Goal: Task Accomplishment & Management: Use online tool/utility

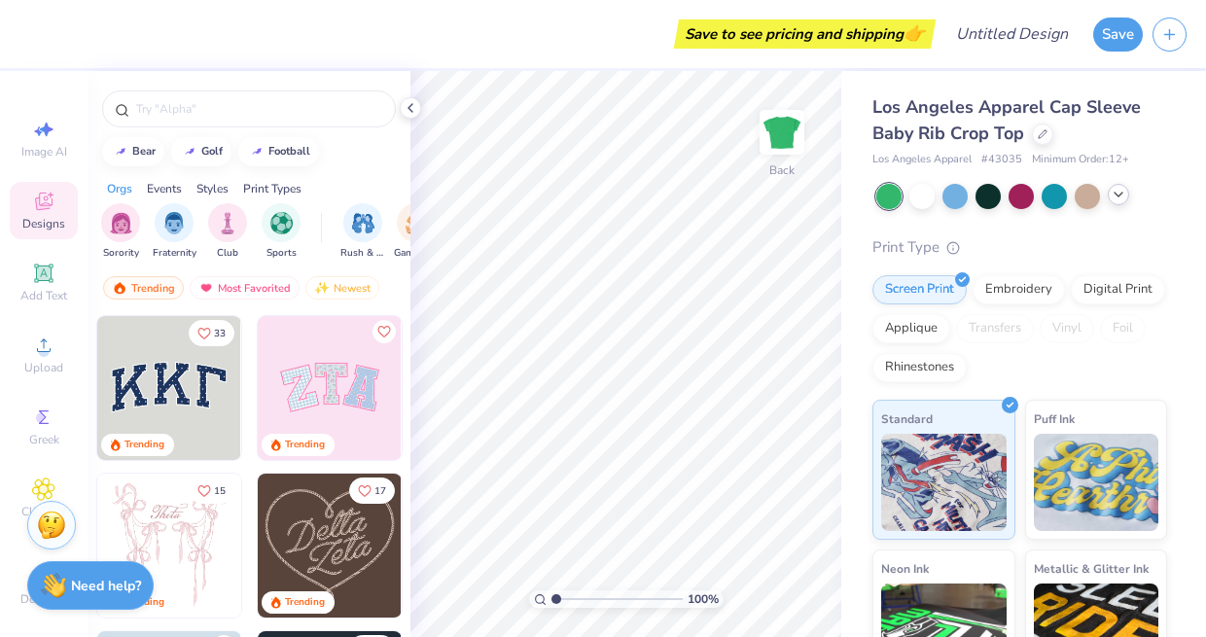
click at [1120, 195] on icon at bounding box center [1119, 195] width 16 height 16
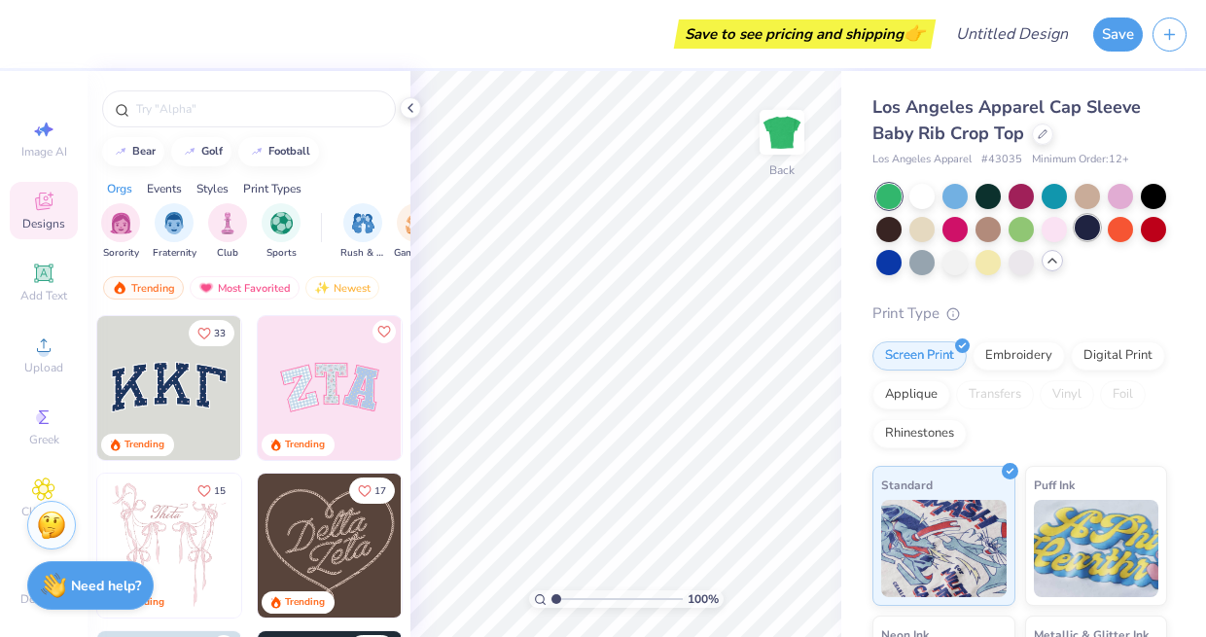
click at [1086, 230] on div at bounding box center [1087, 227] width 25 height 25
click at [989, 223] on div at bounding box center [987, 227] width 25 height 25
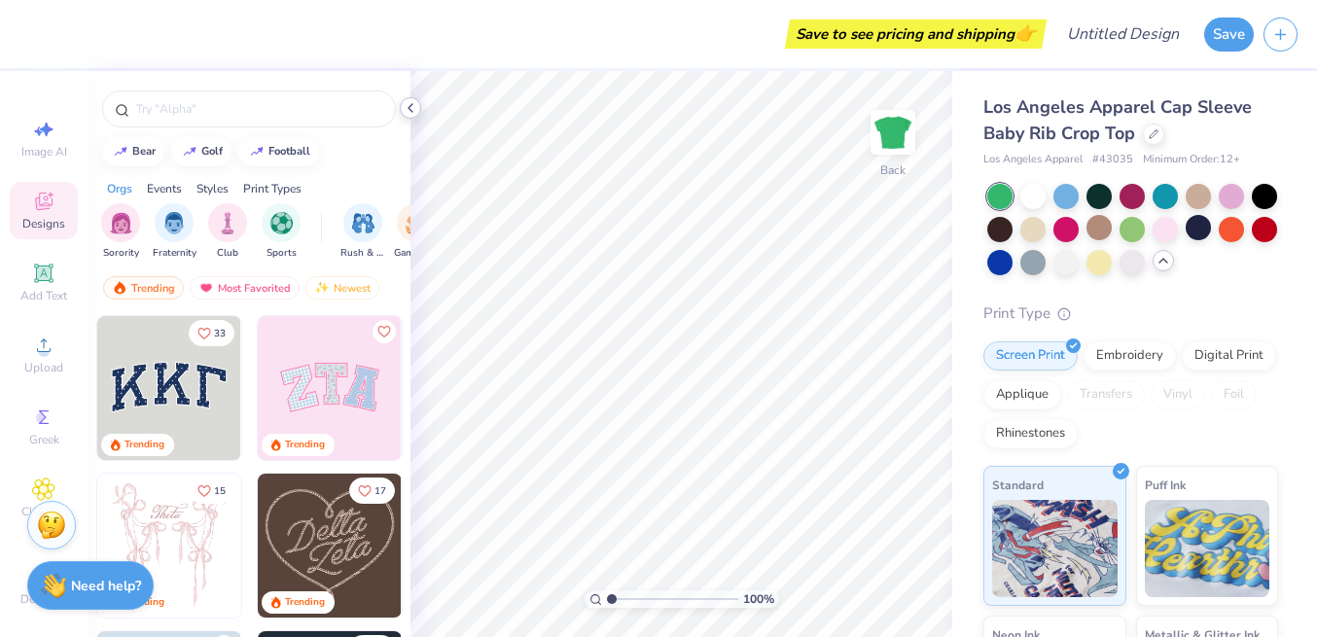
click at [411, 108] on icon at bounding box center [411, 108] width 16 height 16
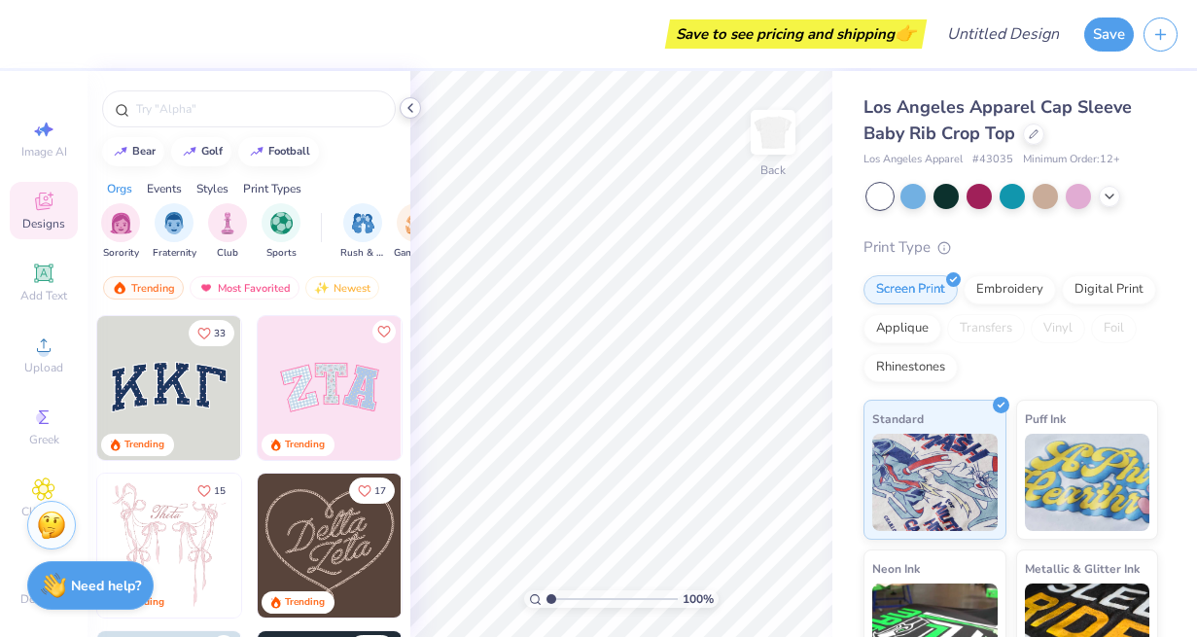
click at [409, 104] on icon at bounding box center [411, 108] width 16 height 16
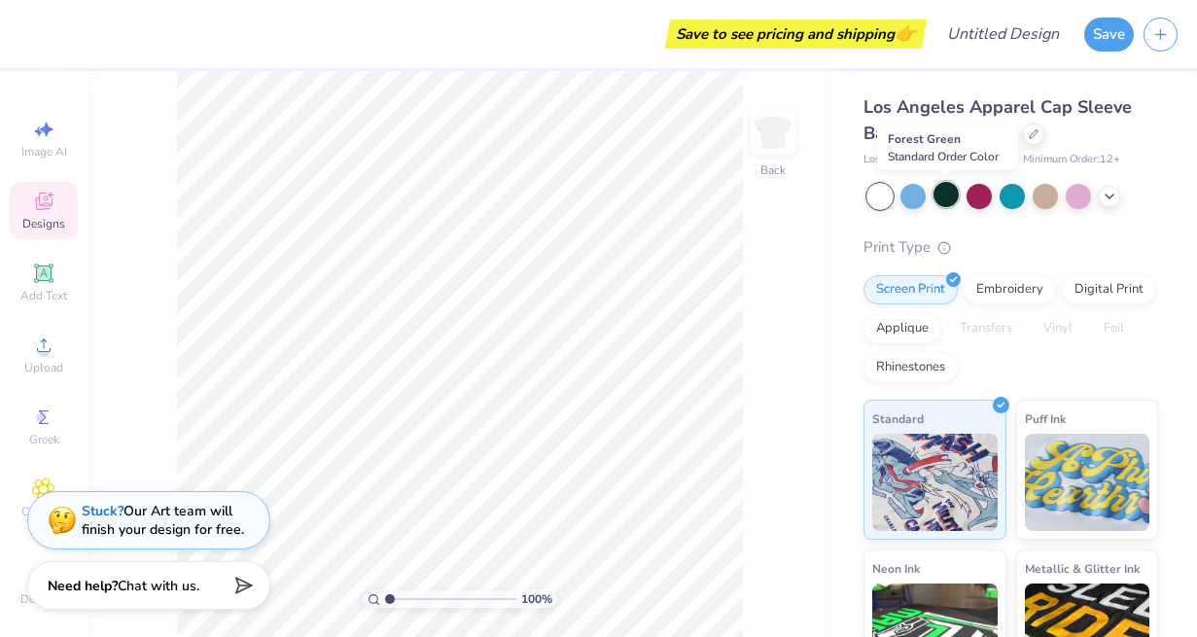
click at [955, 194] on div at bounding box center [946, 194] width 25 height 25
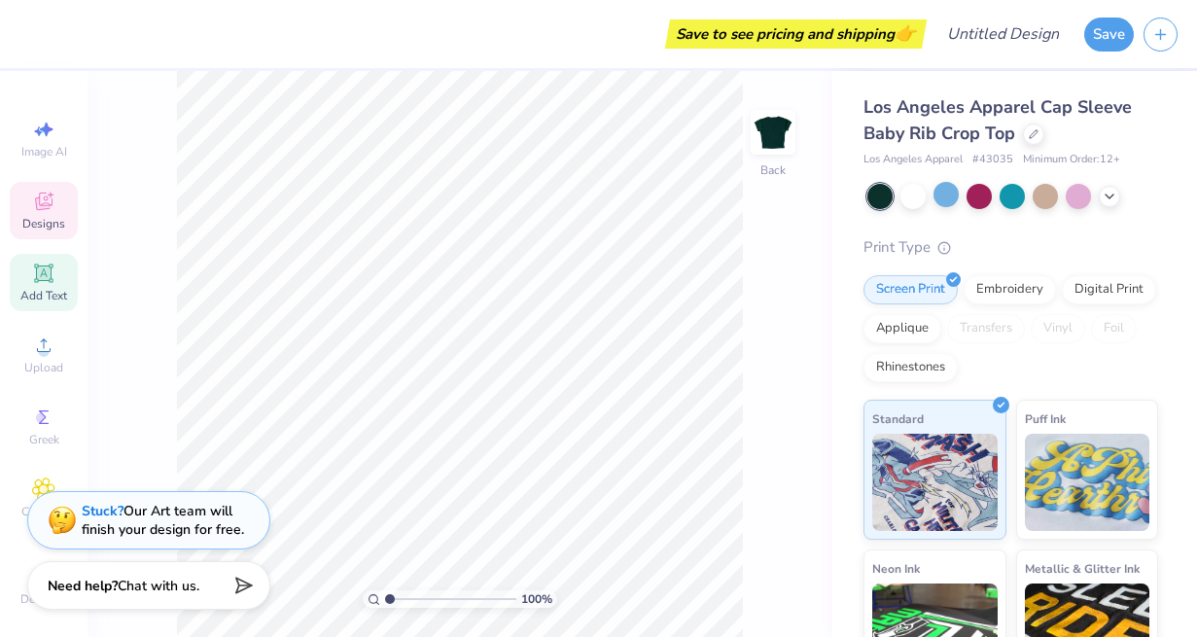
scroll to position [17, 0]
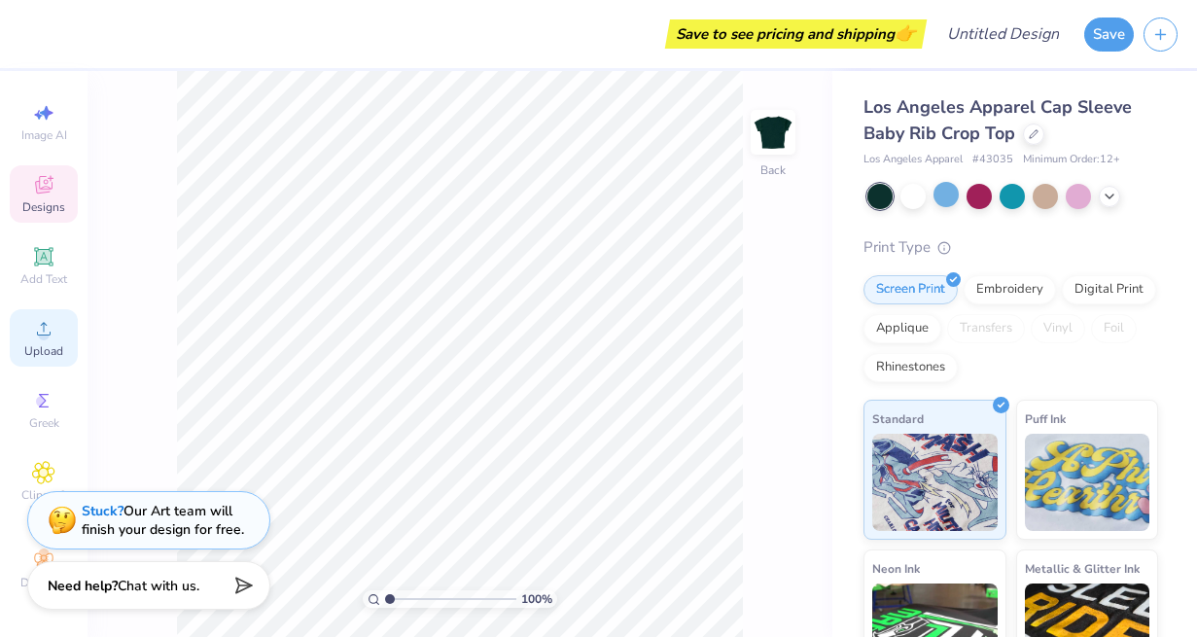
click at [45, 335] on icon at bounding box center [44, 329] width 14 height 14
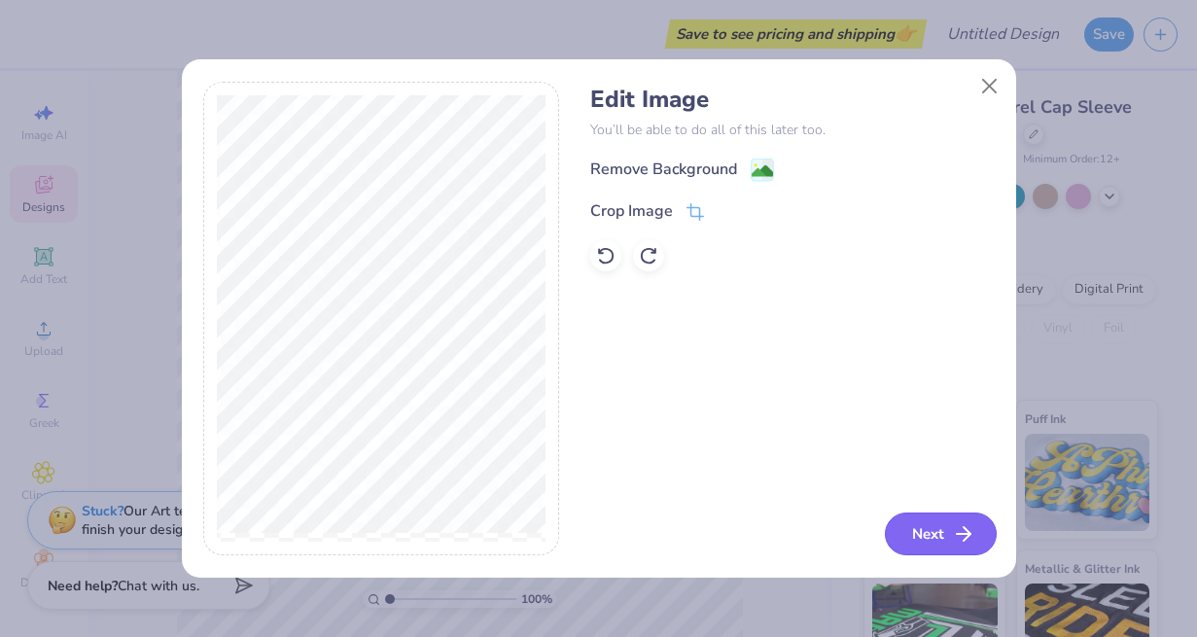
click at [940, 535] on button "Next" at bounding box center [941, 533] width 112 height 43
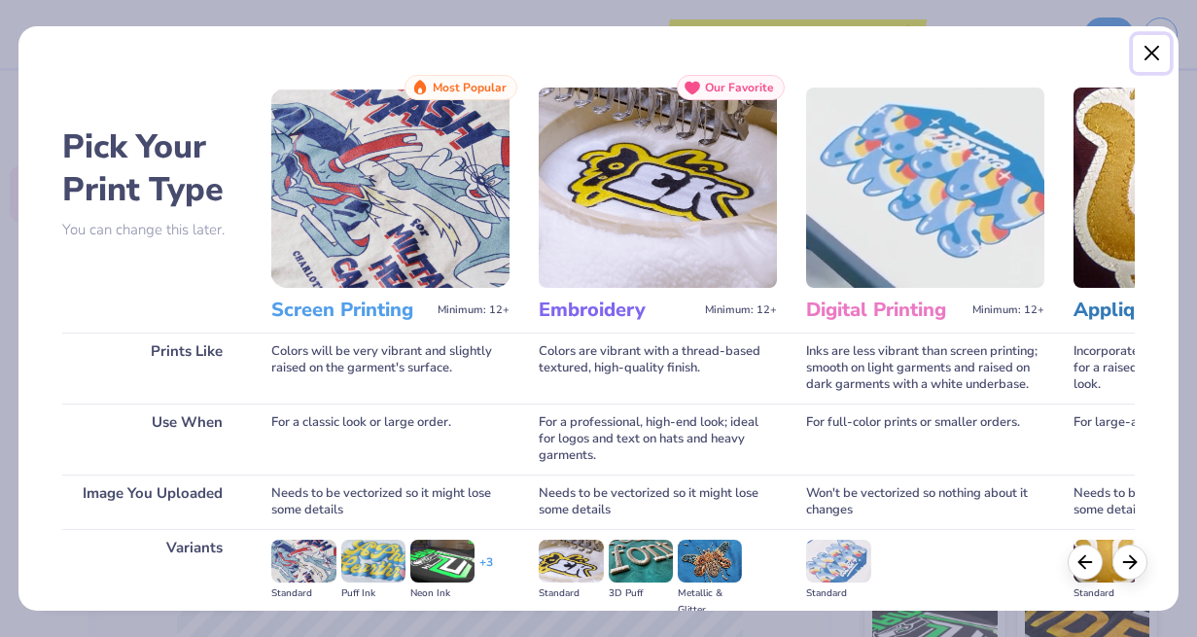
click at [1151, 52] on button "Close" at bounding box center [1151, 53] width 37 height 37
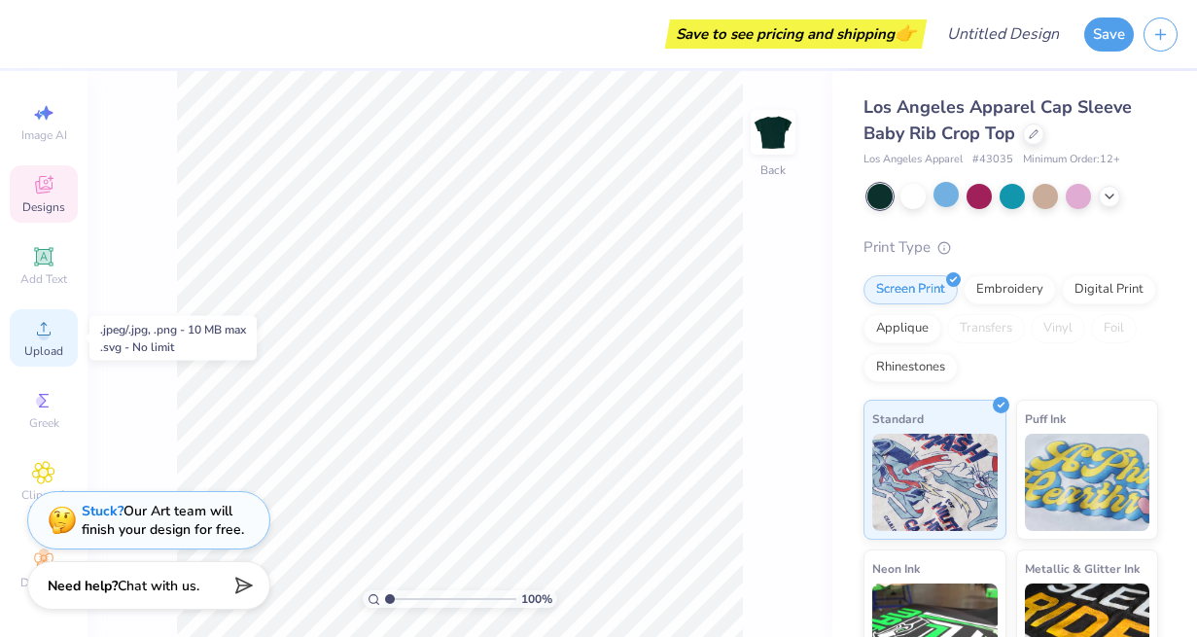
click at [46, 329] on icon at bounding box center [43, 328] width 23 height 23
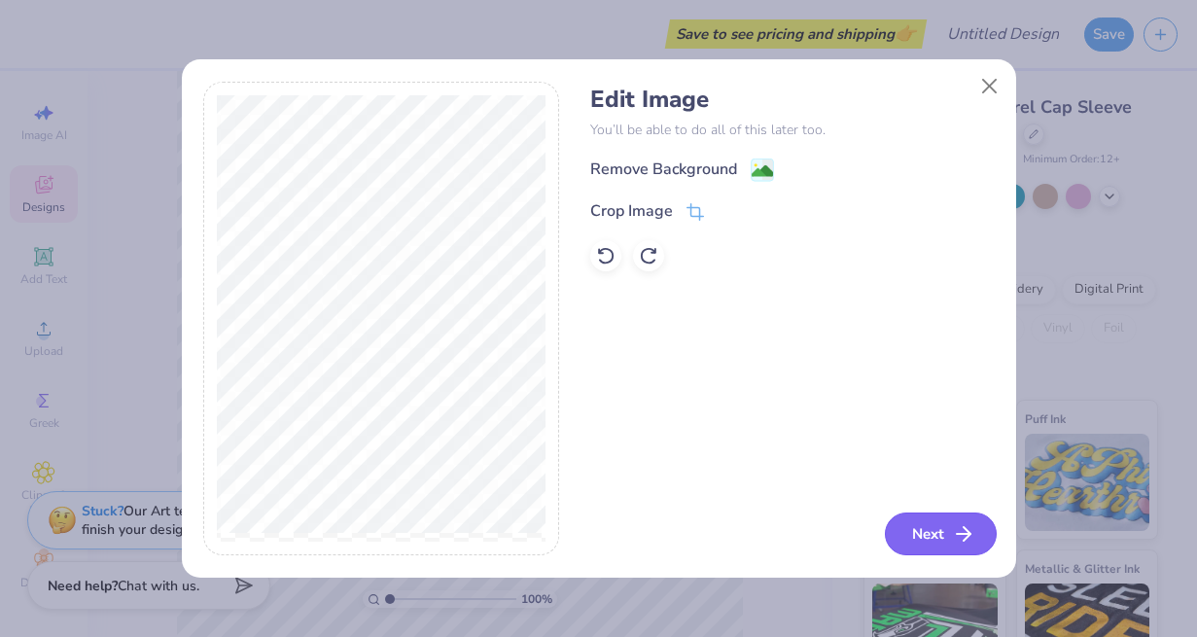
click at [939, 523] on button "Next" at bounding box center [941, 533] width 112 height 43
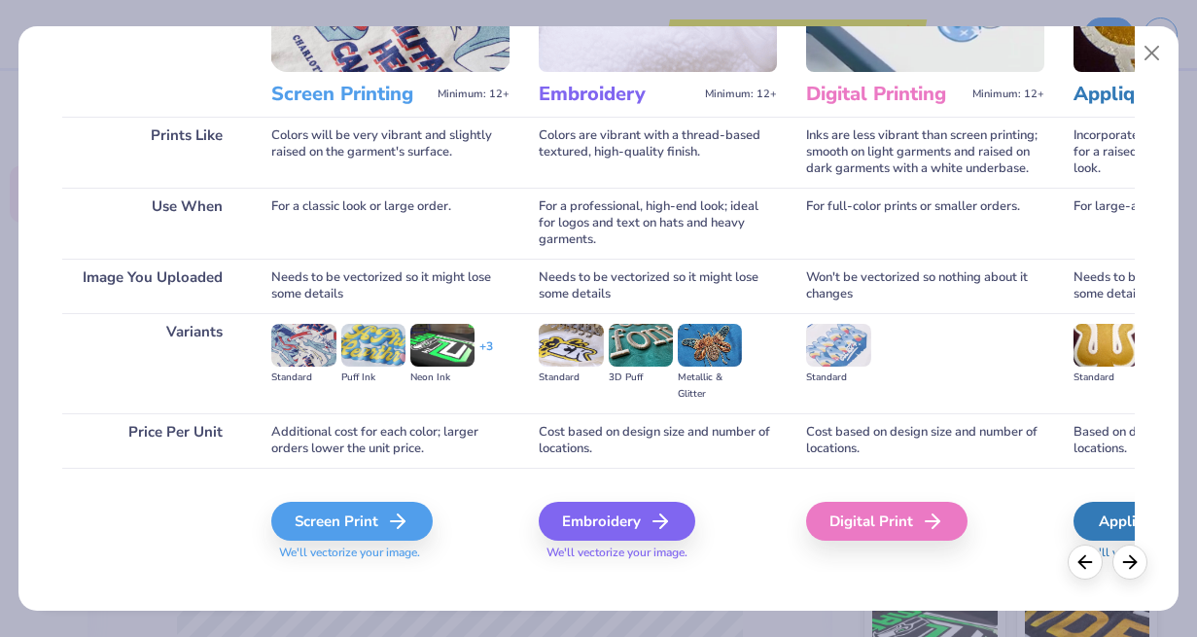
scroll to position [235, 0]
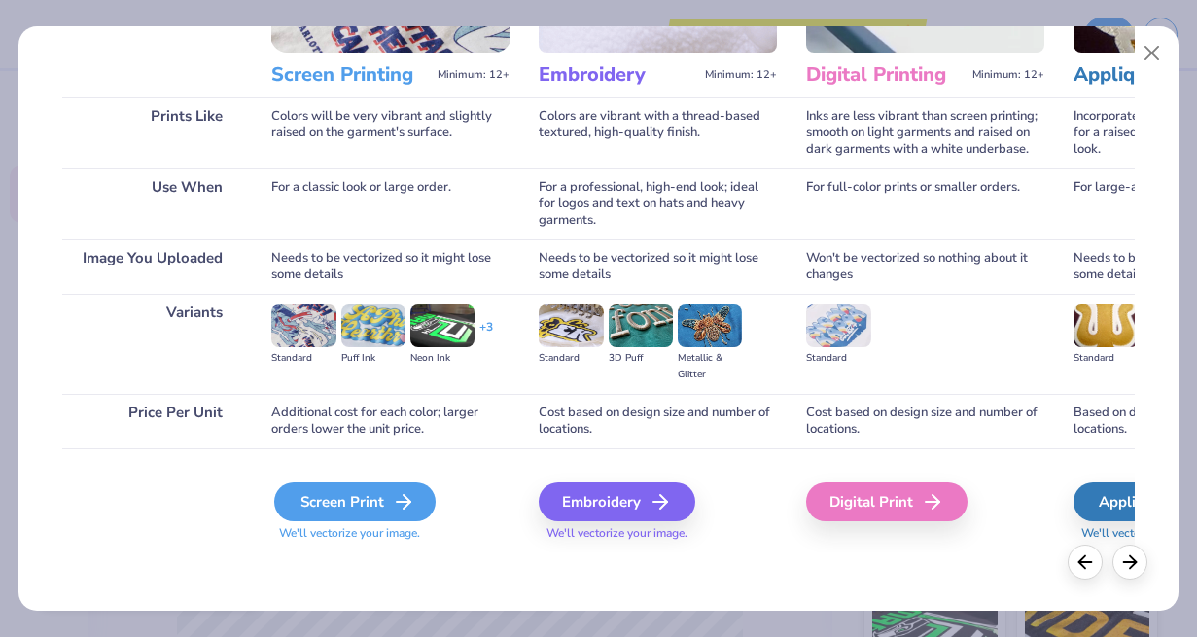
click at [410, 499] on icon at bounding box center [403, 501] width 23 height 23
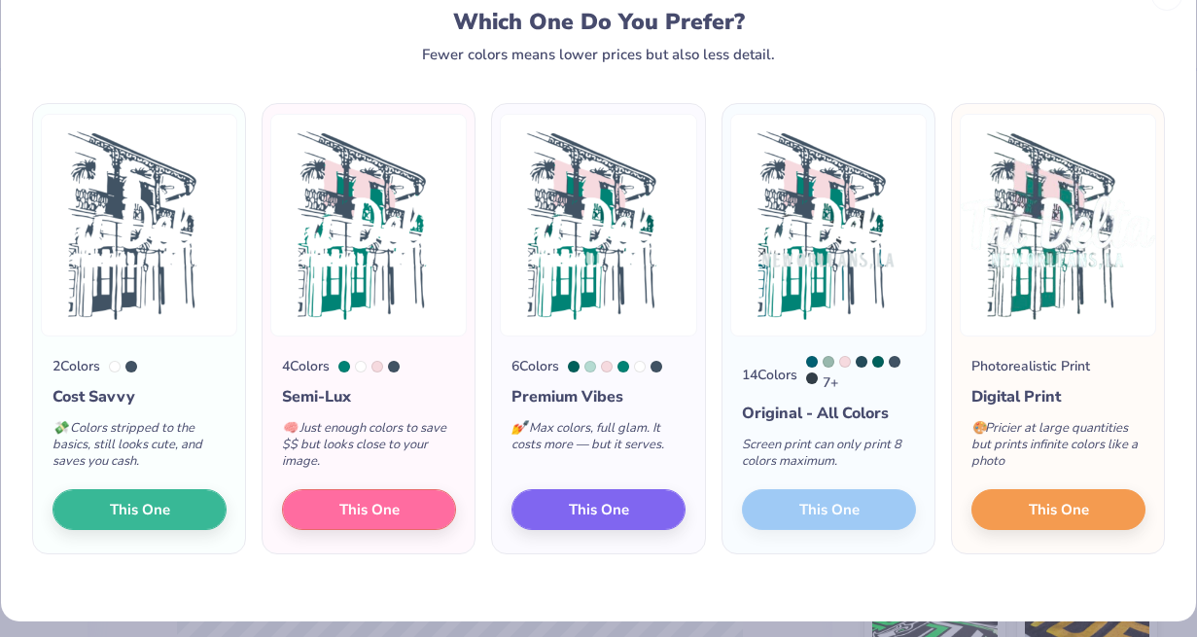
scroll to position [52, 0]
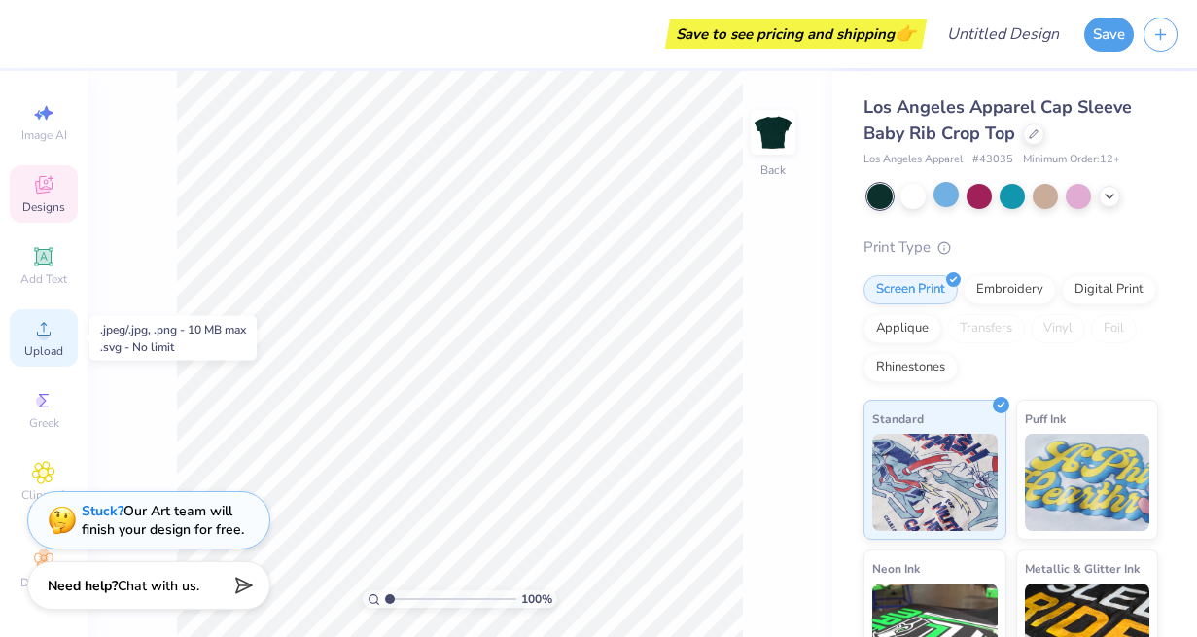
click at [38, 338] on icon at bounding box center [43, 328] width 23 height 23
click at [38, 336] on icon at bounding box center [43, 328] width 23 height 23
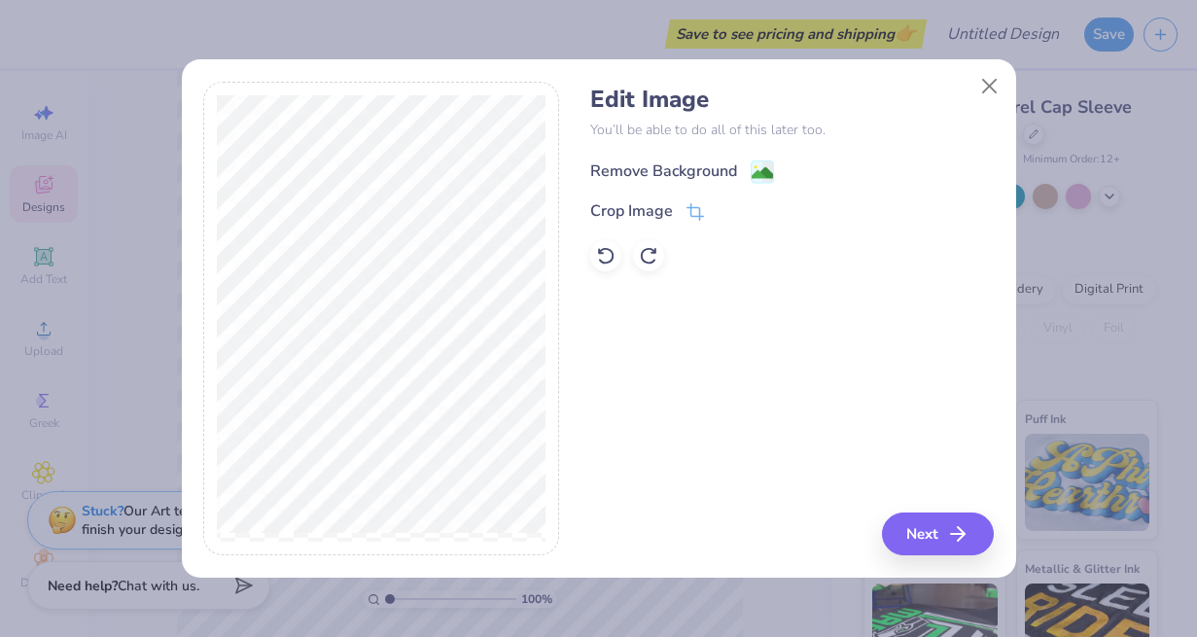
click at [701, 164] on div "Remove Background" at bounding box center [663, 170] width 147 height 23
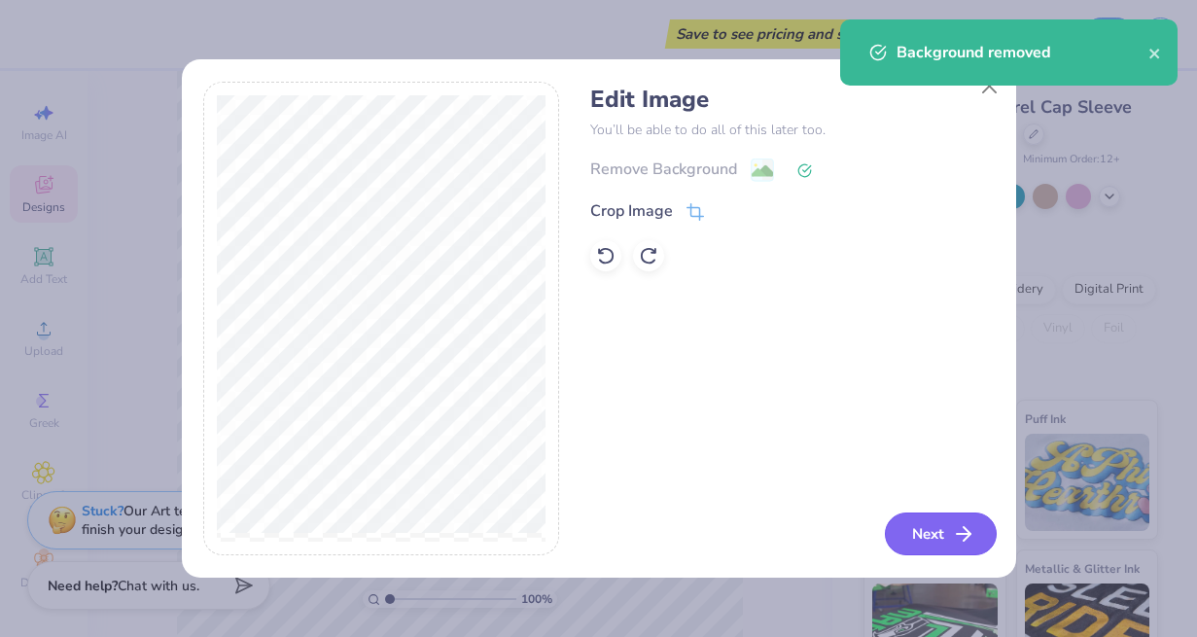
click at [958, 532] on icon "button" at bounding box center [963, 533] width 23 height 23
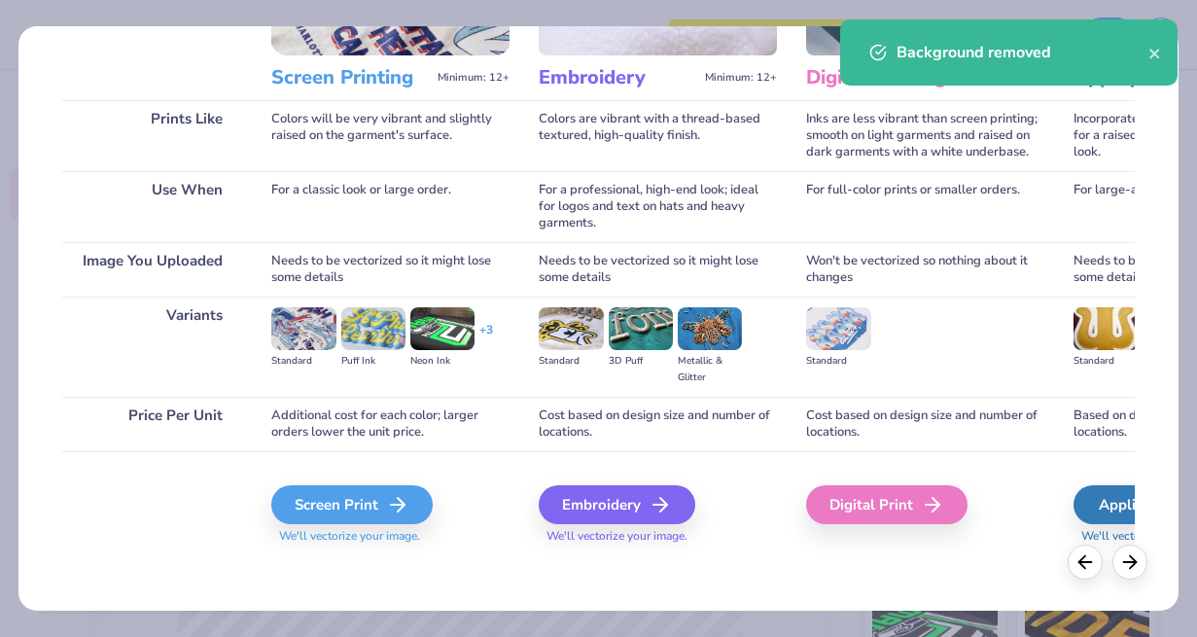
scroll to position [235, 0]
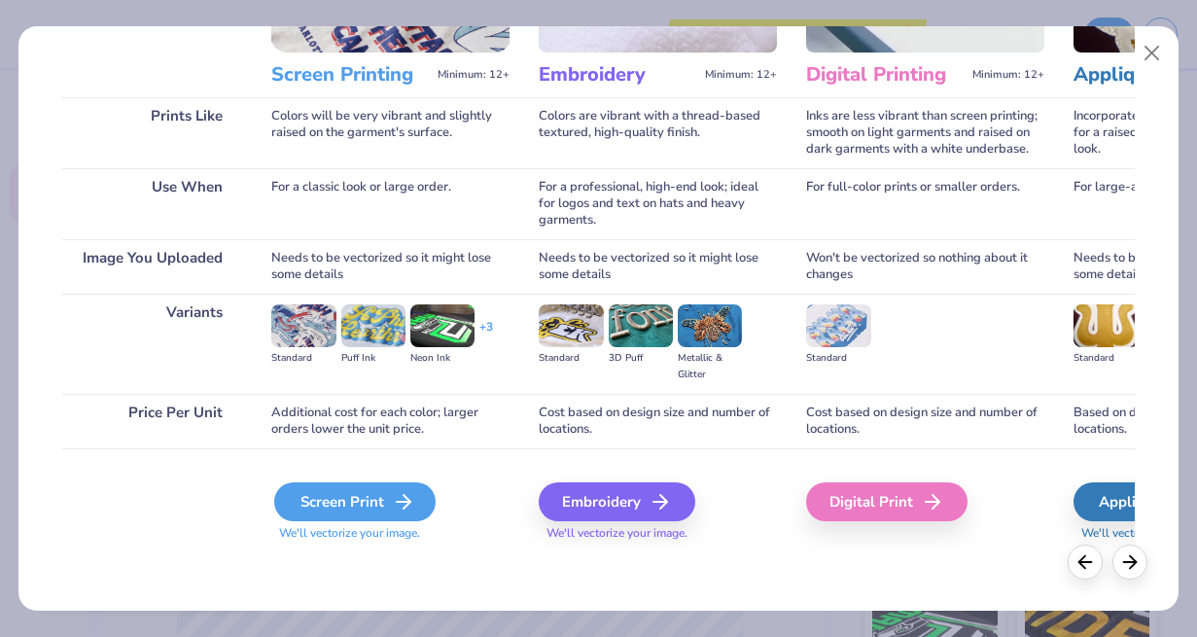
click at [384, 498] on div "Screen Print" at bounding box center [354, 501] width 161 height 39
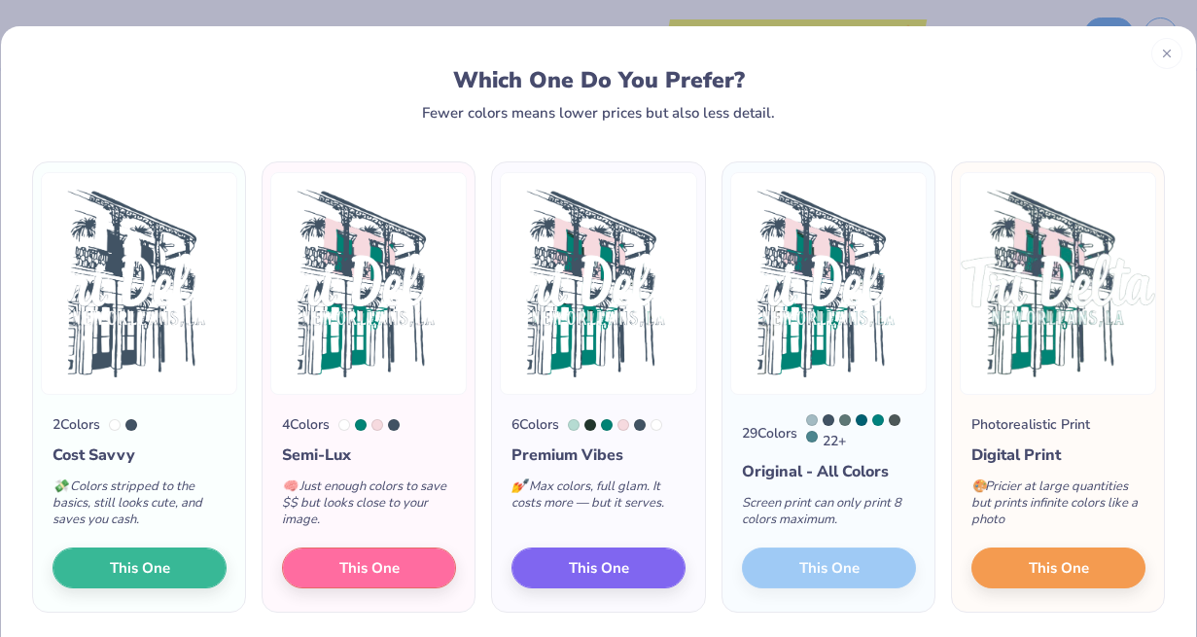
click at [841, 571] on div "29 Colors 22 + Original - All Colors Screen print can only print 8 colors maxim…" at bounding box center [829, 503] width 212 height 217
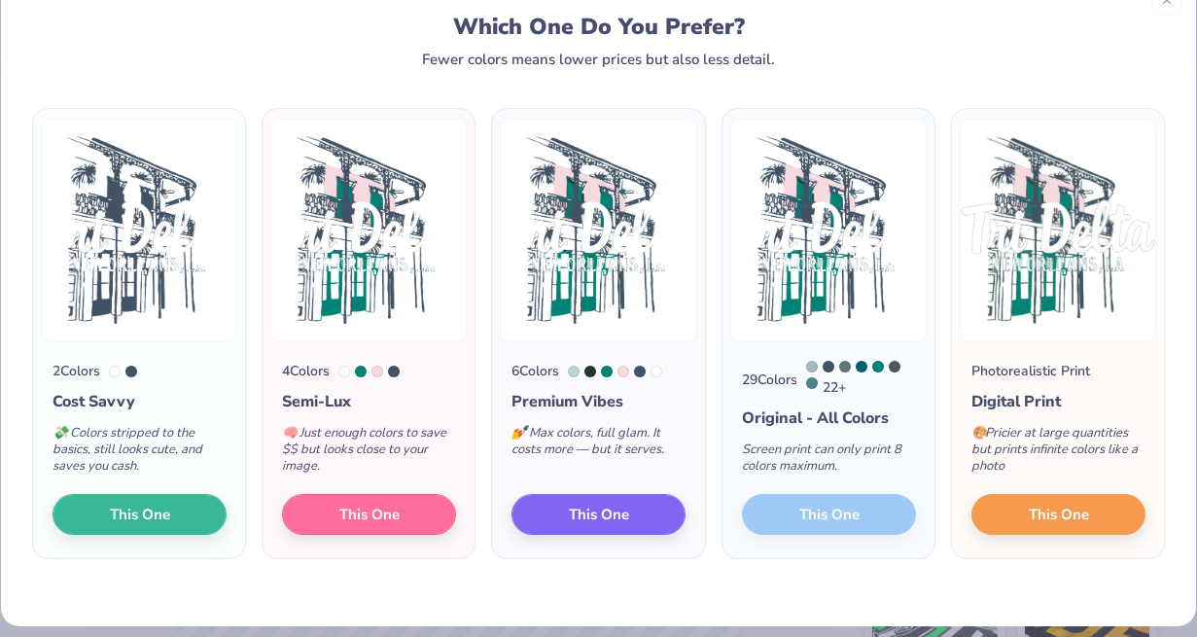
scroll to position [71, 0]
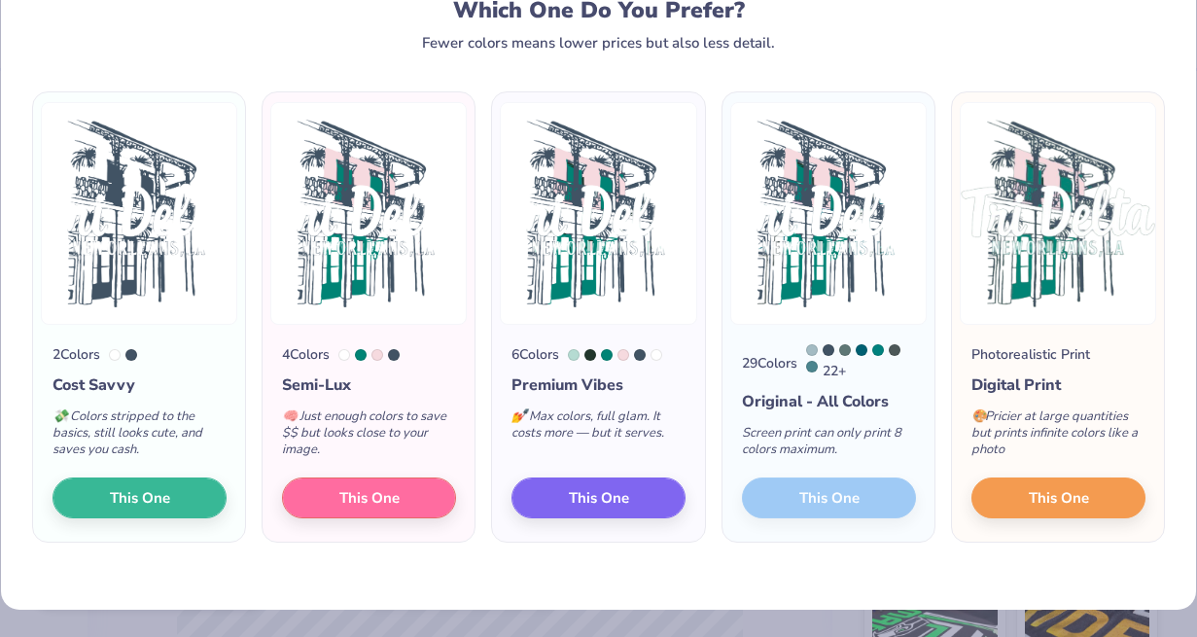
click at [808, 497] on div "29 Colors 22 + Original - All Colors Screen print can only print 8 colors maxim…" at bounding box center [829, 433] width 212 height 217
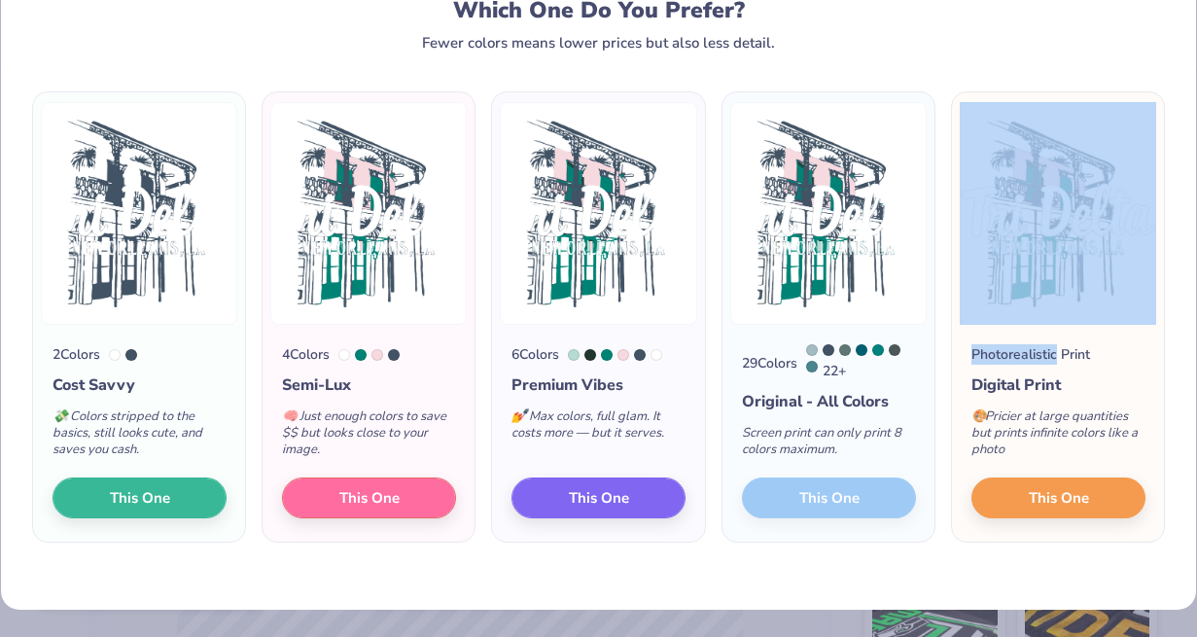
click at [808, 497] on div "29 Colors 22 + Original - All Colors Screen print can only print 8 colors maxim…" at bounding box center [829, 433] width 212 height 217
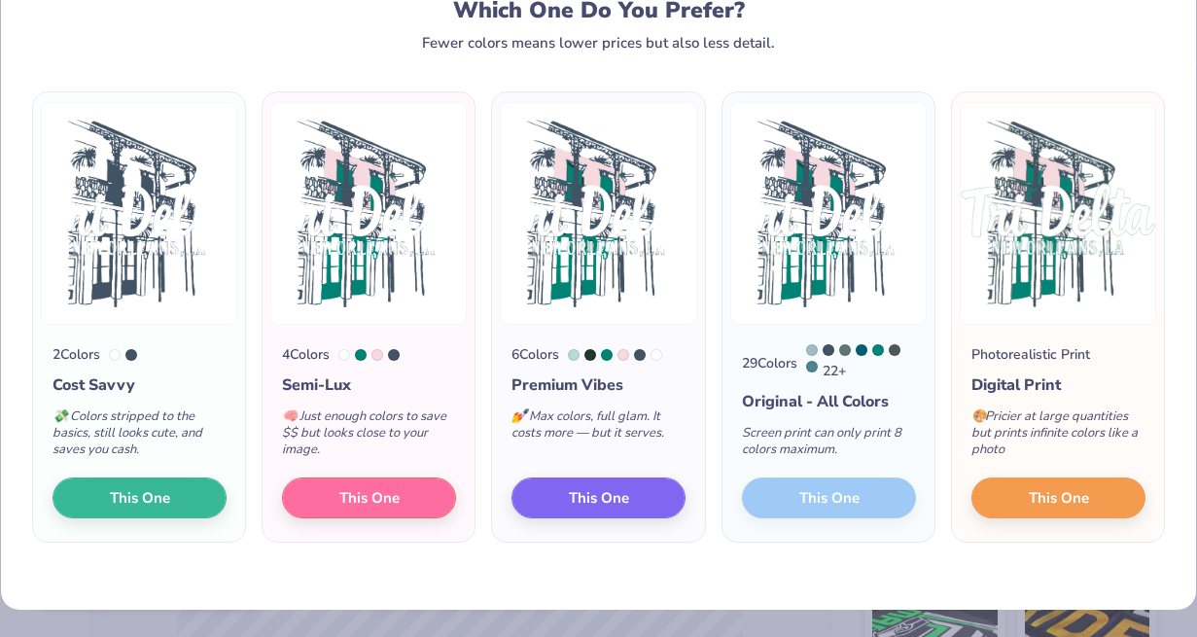
click at [808, 497] on div "29 Colors 22 + Original - All Colors Screen print can only print 8 colors maxim…" at bounding box center [829, 433] width 212 height 217
click at [814, 354] on div "22 +" at bounding box center [861, 362] width 110 height 37
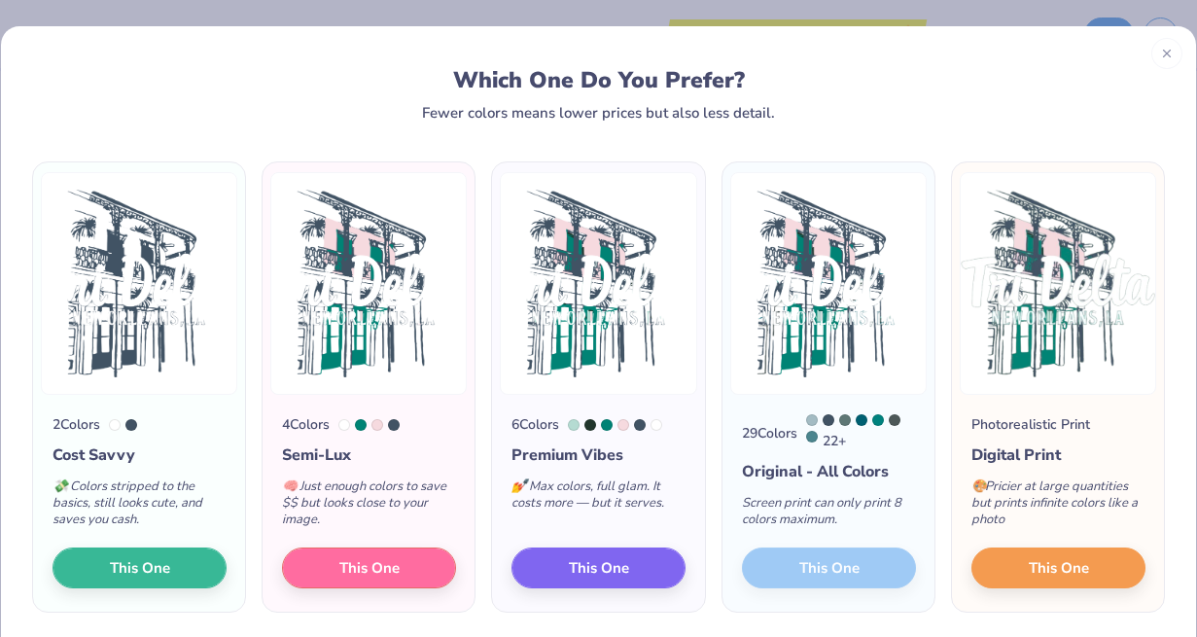
click at [813, 259] on img at bounding box center [828, 283] width 196 height 223
click at [859, 439] on div "22 +" at bounding box center [861, 432] width 110 height 37
click at [361, 569] on span "This One" at bounding box center [369, 565] width 60 height 22
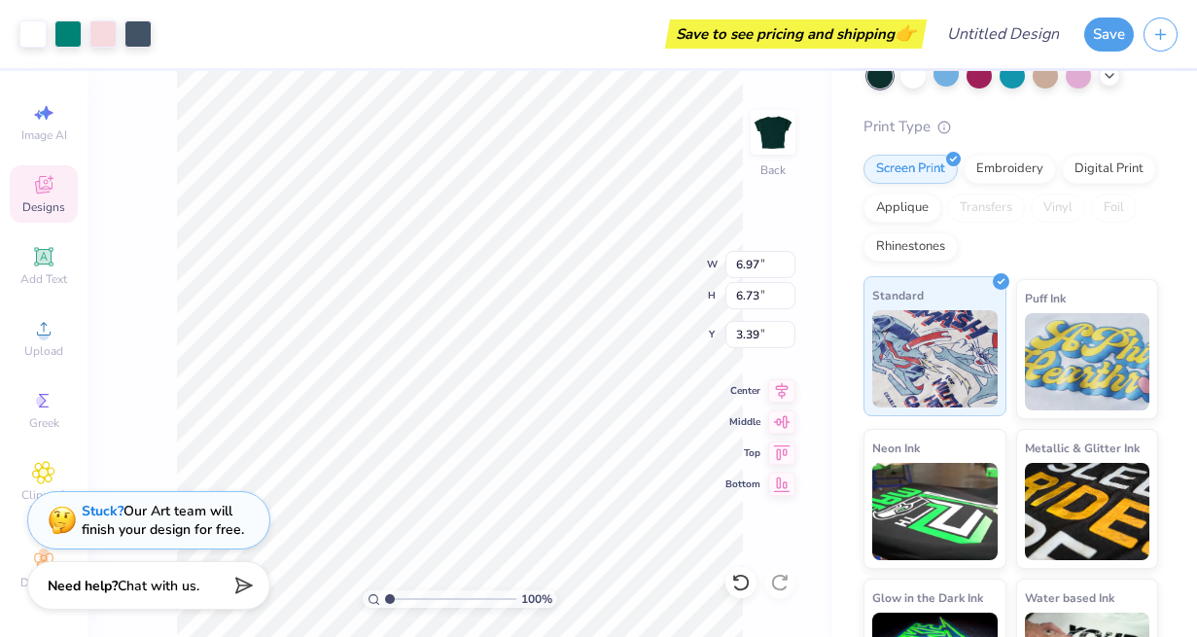
scroll to position [131, 0]
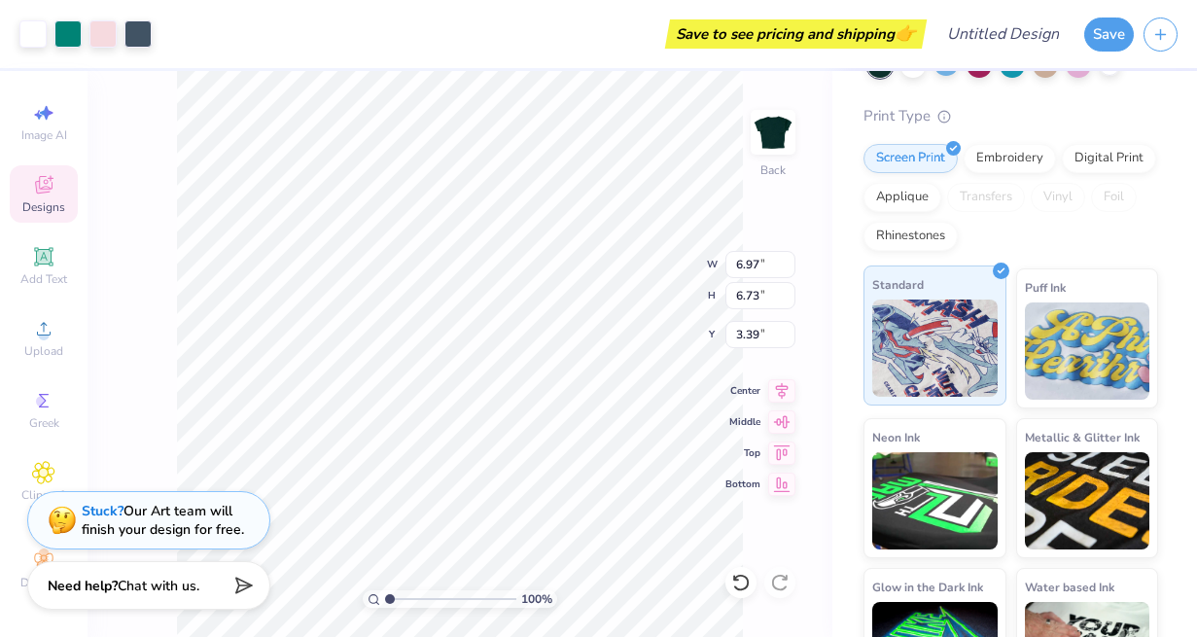
click at [935, 326] on img at bounding box center [934, 348] width 125 height 97
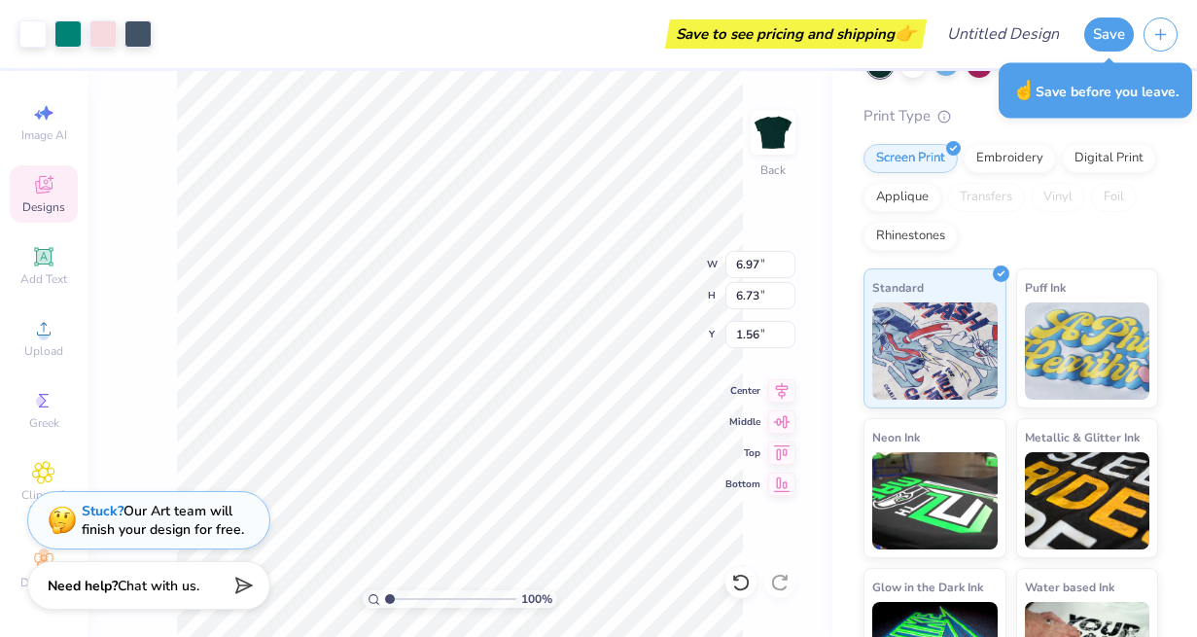
type input "1.56"
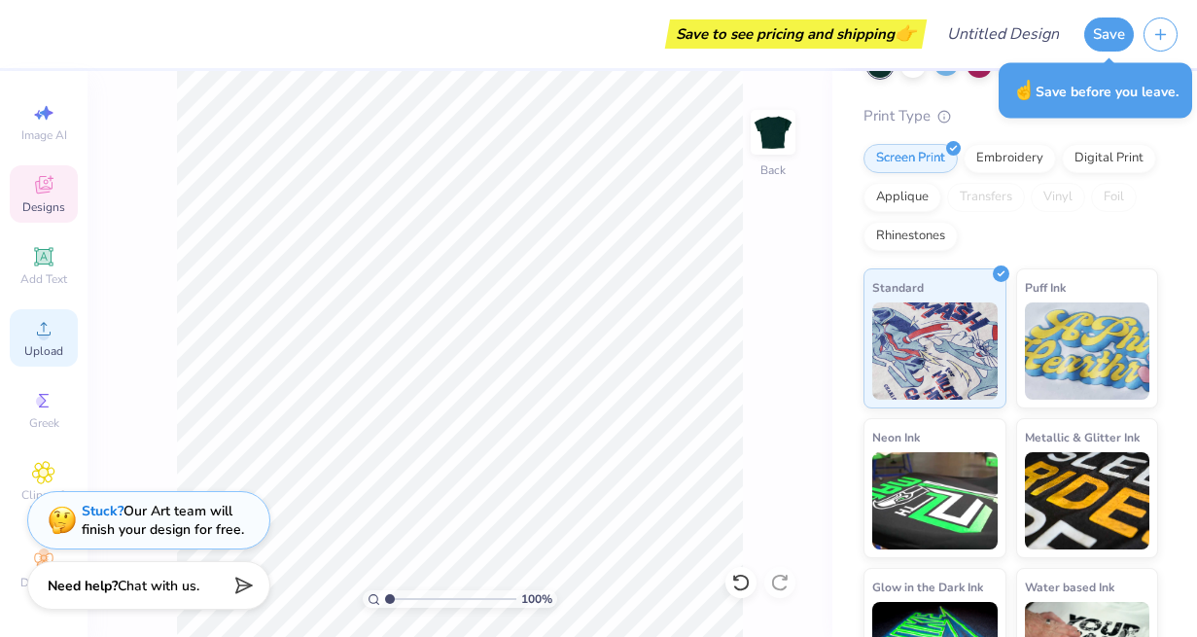
click at [53, 333] on icon at bounding box center [43, 328] width 23 height 23
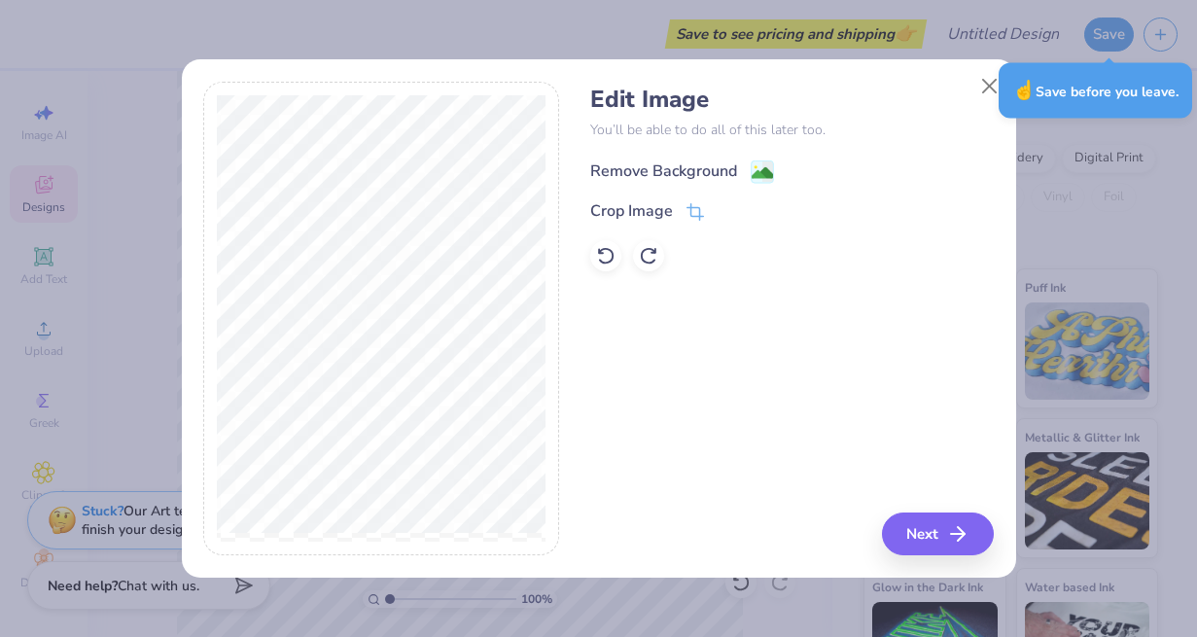
click at [672, 165] on div "Remove Background" at bounding box center [663, 170] width 147 height 23
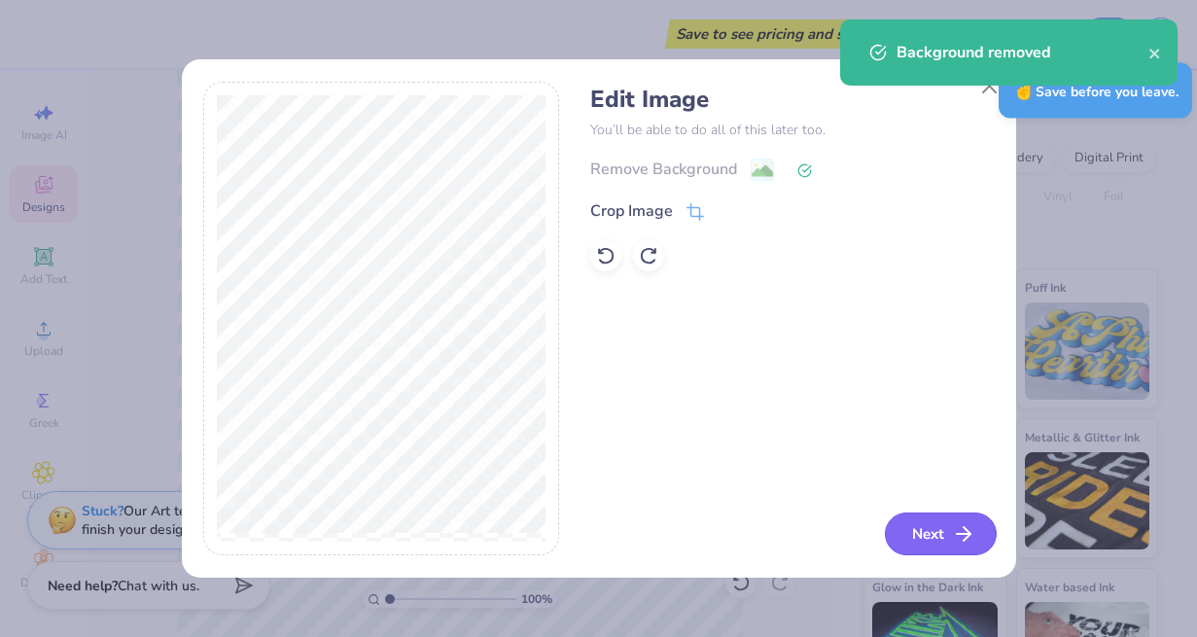
click at [942, 534] on button "Next" at bounding box center [941, 533] width 112 height 43
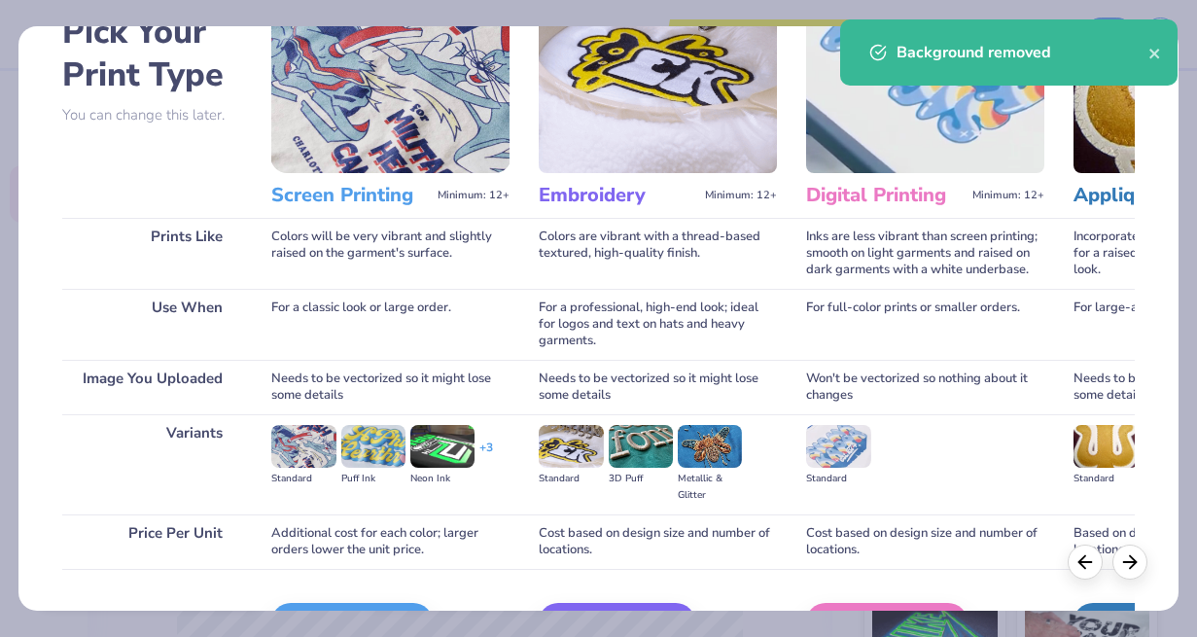
scroll to position [235, 0]
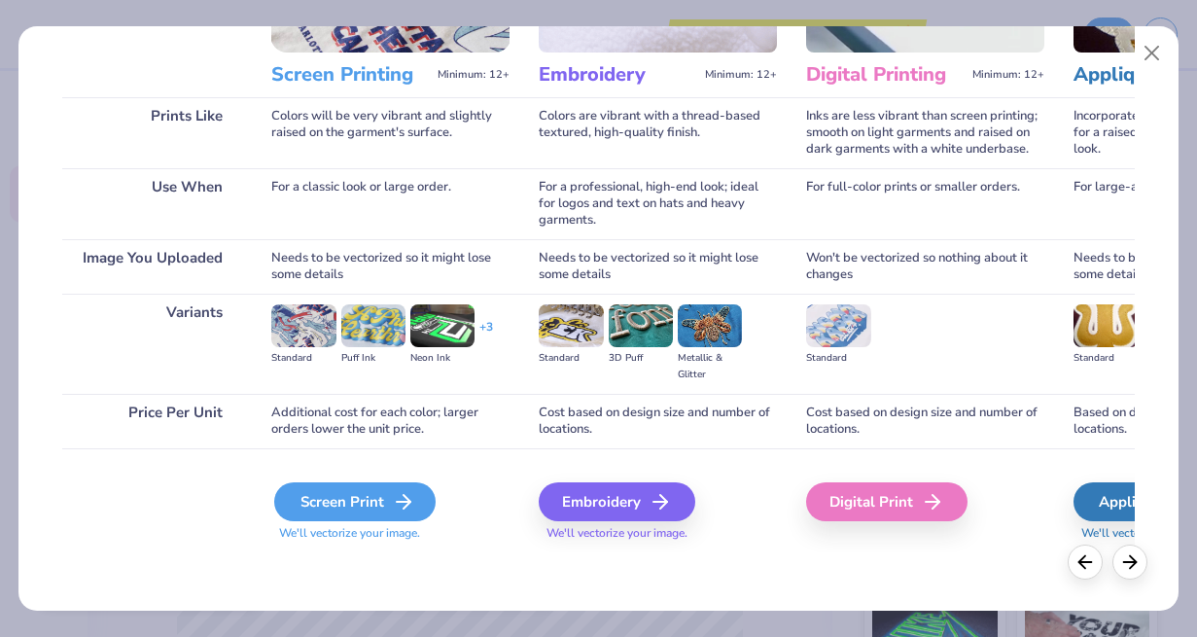
click at [366, 503] on div "Screen Print" at bounding box center [354, 501] width 161 height 39
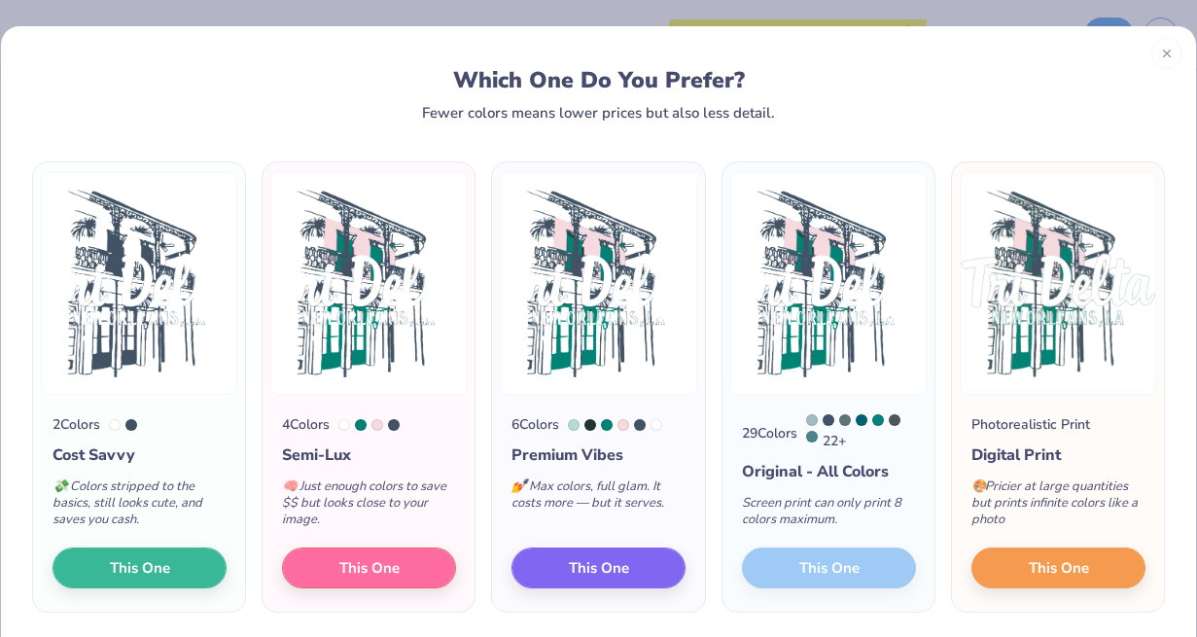
click at [846, 570] on div "29 Colors 22 + Original - All Colors Screen print can only print 8 colors maxim…" at bounding box center [829, 503] width 212 height 217
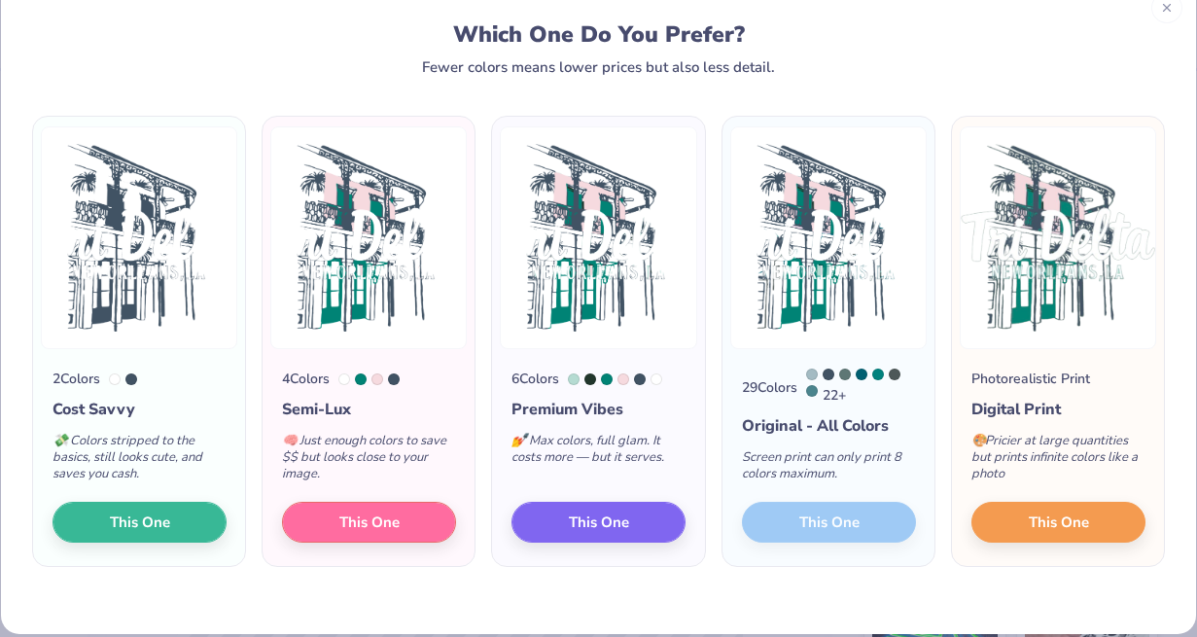
scroll to position [71, 0]
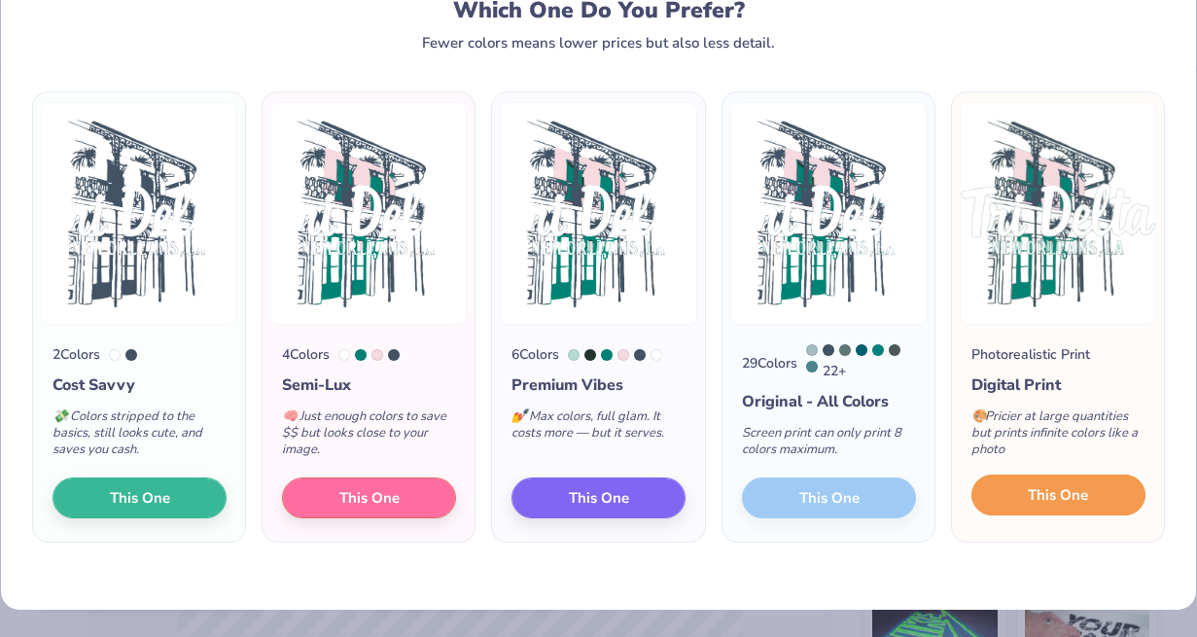
click at [1049, 501] on span "This One" at bounding box center [1058, 495] width 60 height 22
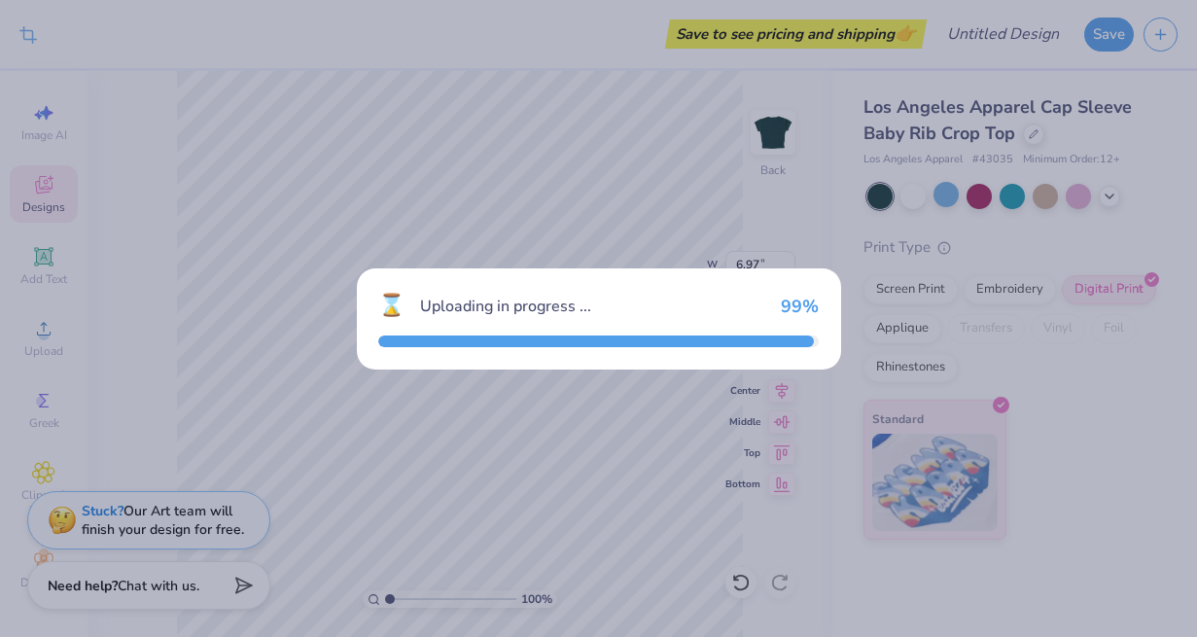
scroll to position [0, 0]
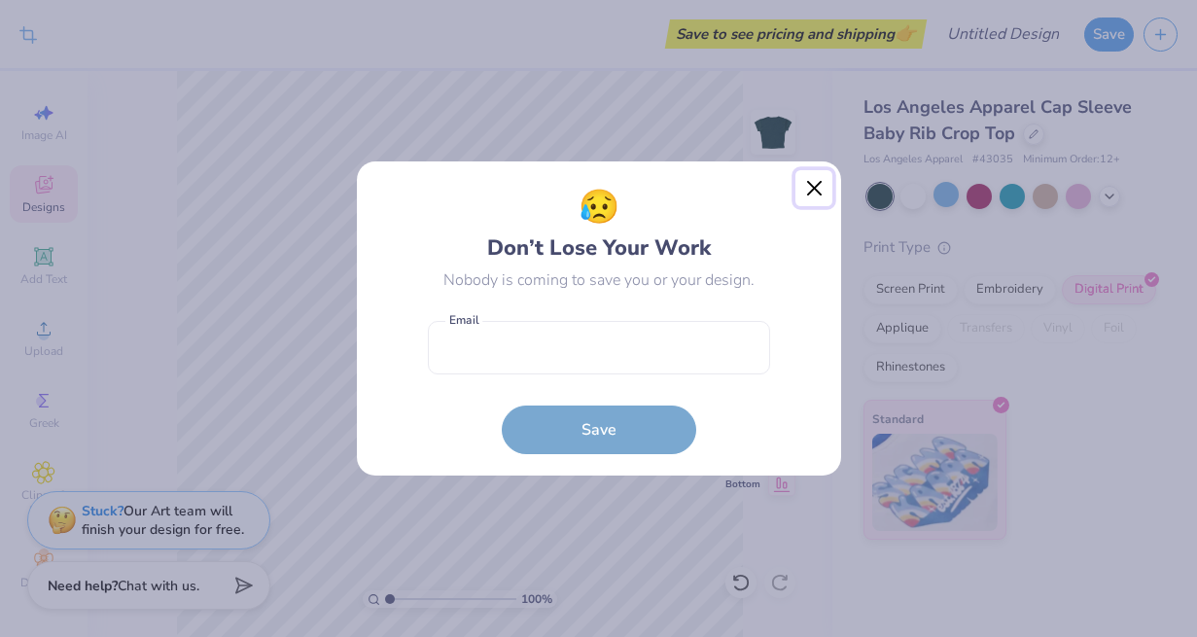
click at [823, 185] on button "Close" at bounding box center [813, 188] width 37 height 37
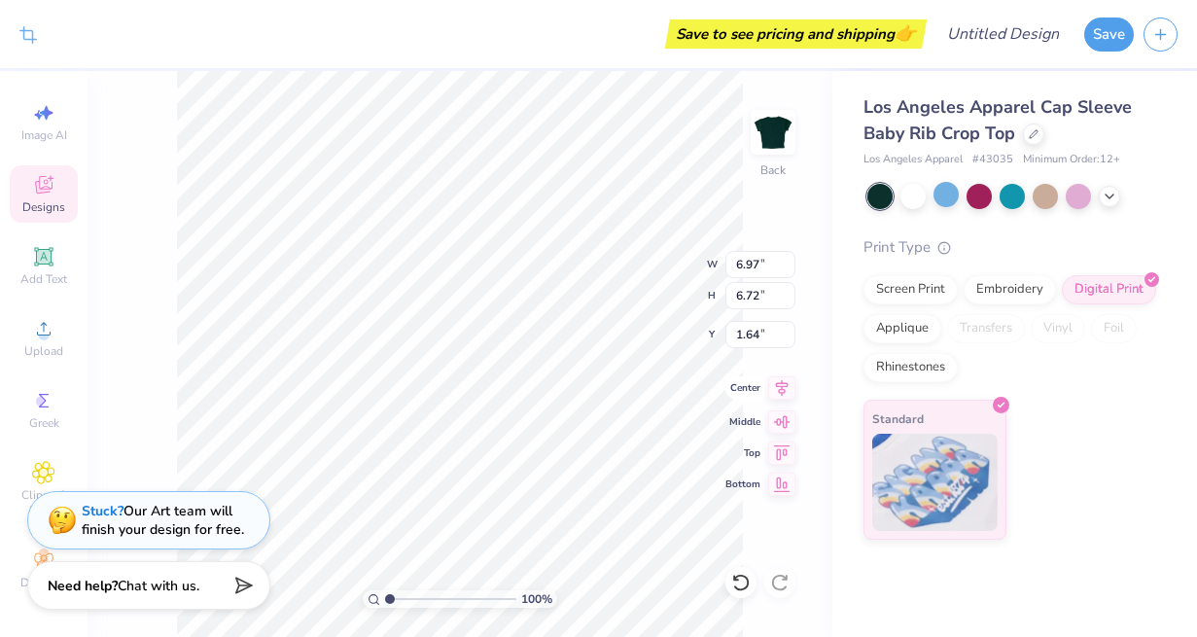
click at [786, 390] on icon at bounding box center [781, 387] width 27 height 23
type input "2.07"
click at [752, 264] on input "6.97" at bounding box center [760, 264] width 70 height 27
type input "6.21"
click at [759, 297] on input "6.72" at bounding box center [760, 295] width 70 height 27
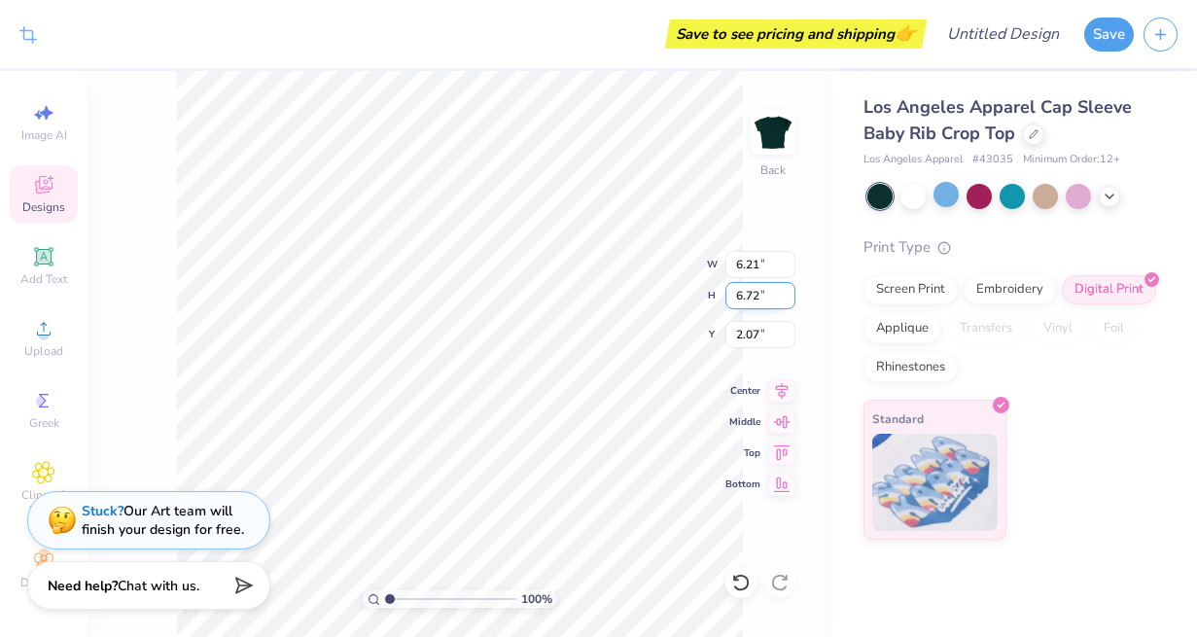
type input "5.98"
type input "2.44"
type input "5"
type input "6.00"
type input "6.23"
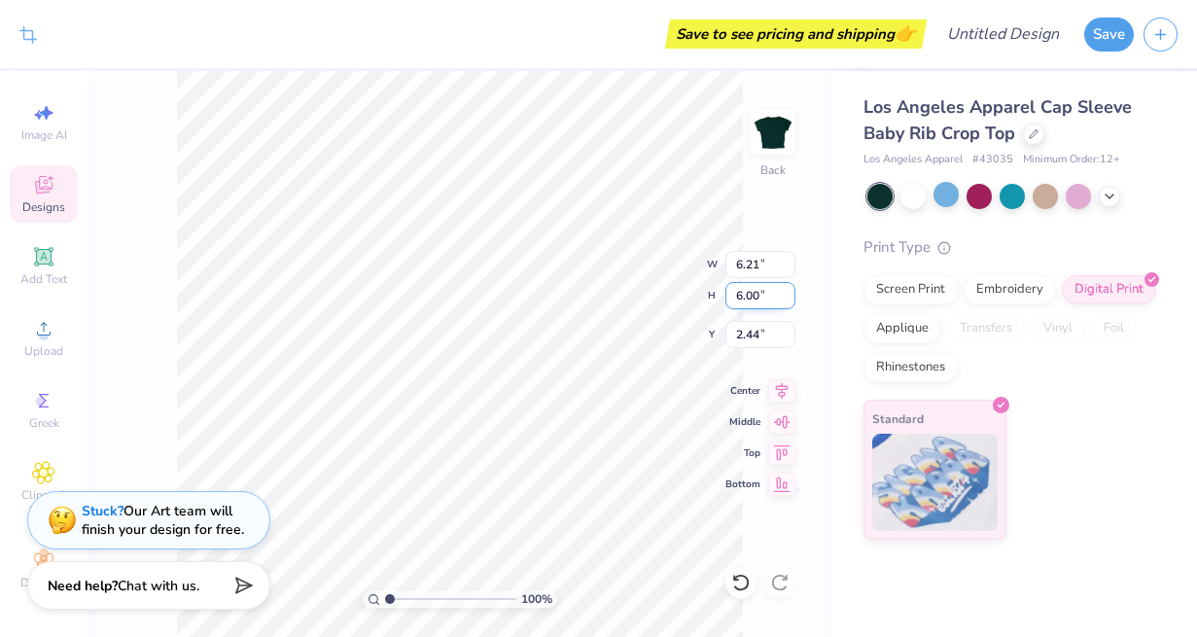
type input "2.43"
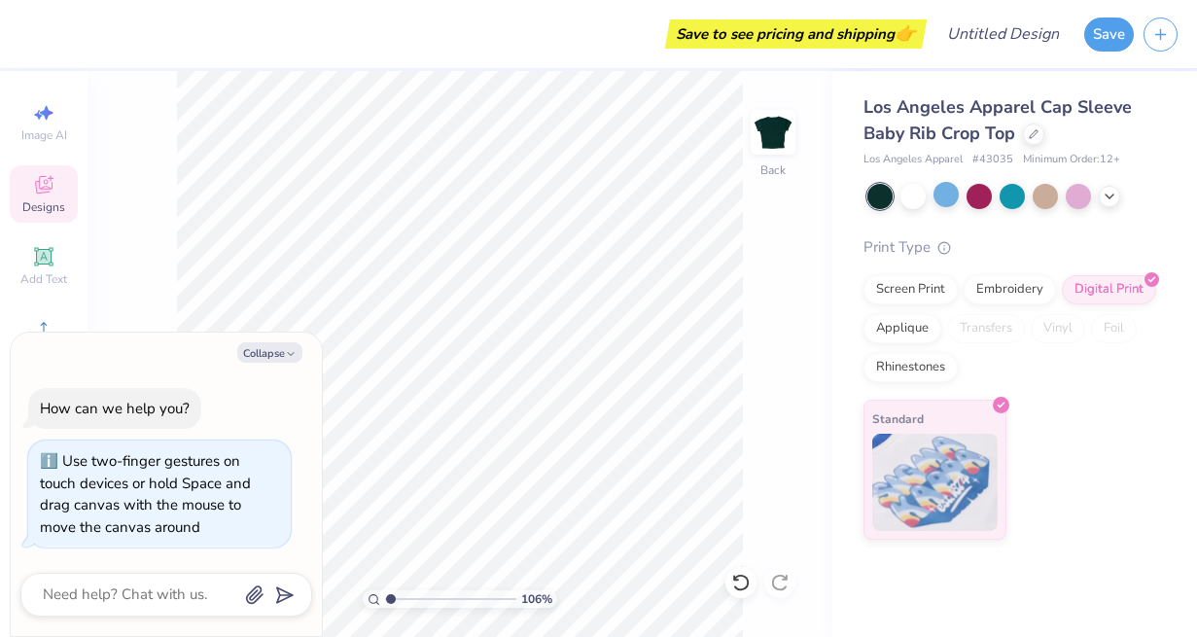
type input "1"
click at [386, 596] on input "range" at bounding box center [450, 599] width 131 height 18
click at [280, 359] on button "Collapse" at bounding box center [269, 352] width 65 height 20
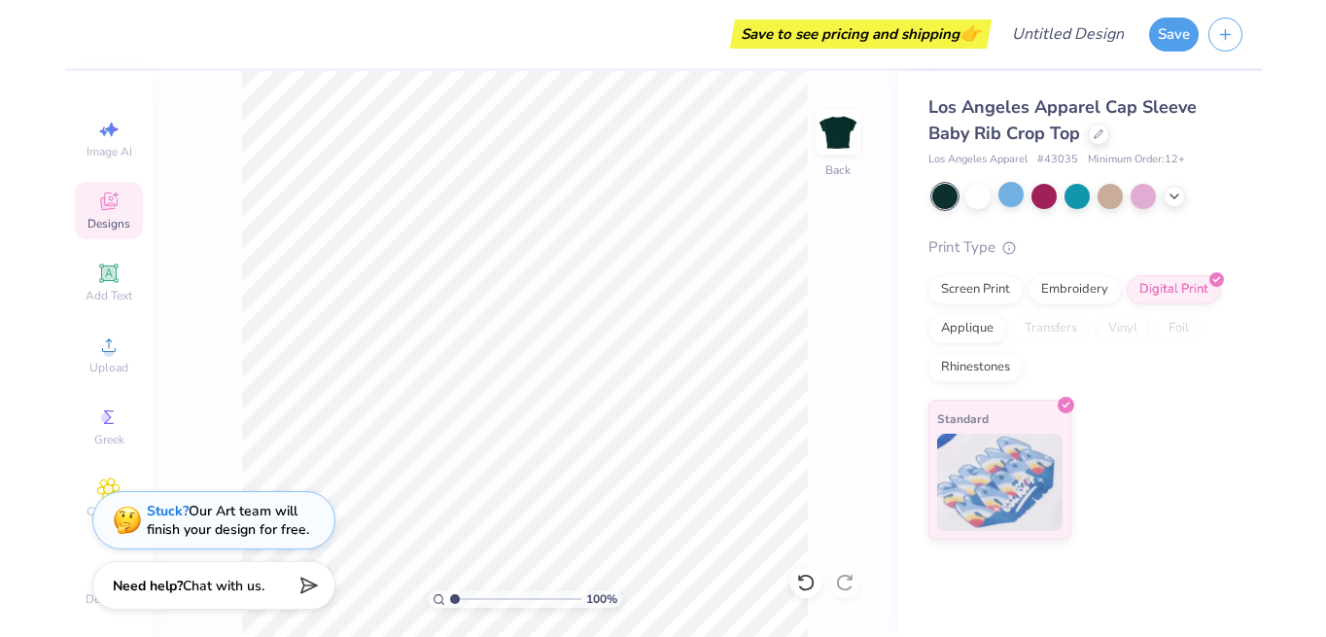
scroll to position [17, 0]
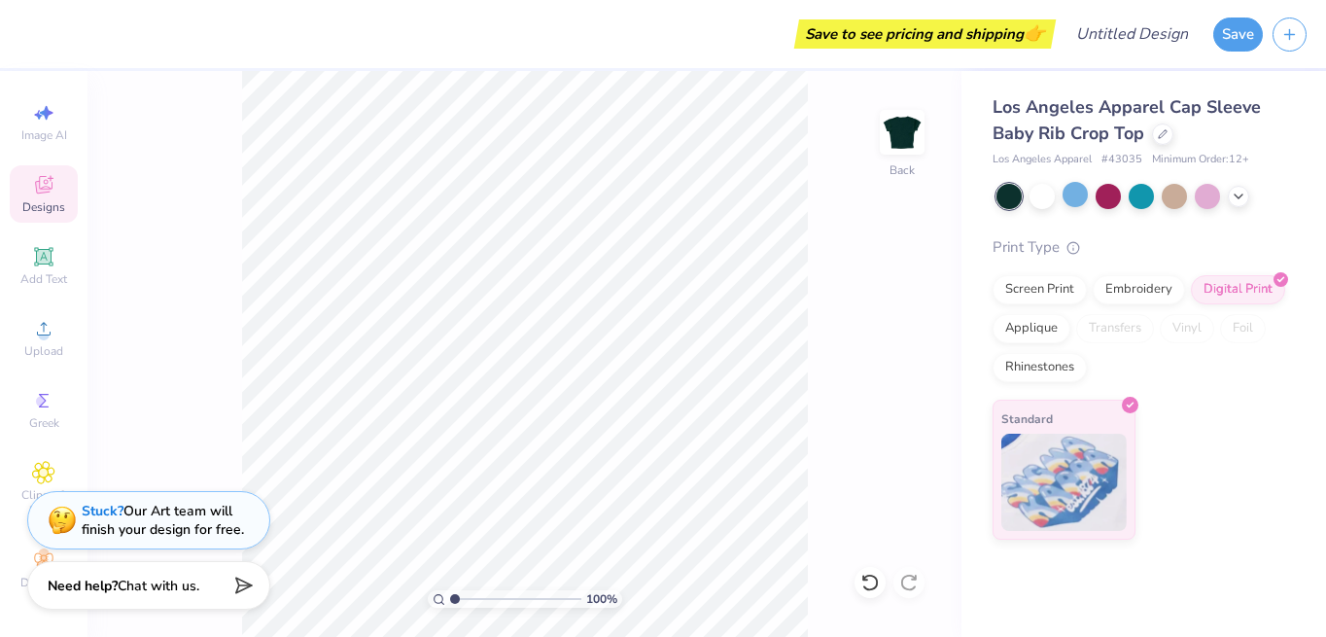
click at [897, 37] on div "Save to see pricing and shipping 👉" at bounding box center [925, 33] width 252 height 29
click at [1243, 29] on button "Save" at bounding box center [1239, 32] width 50 height 34
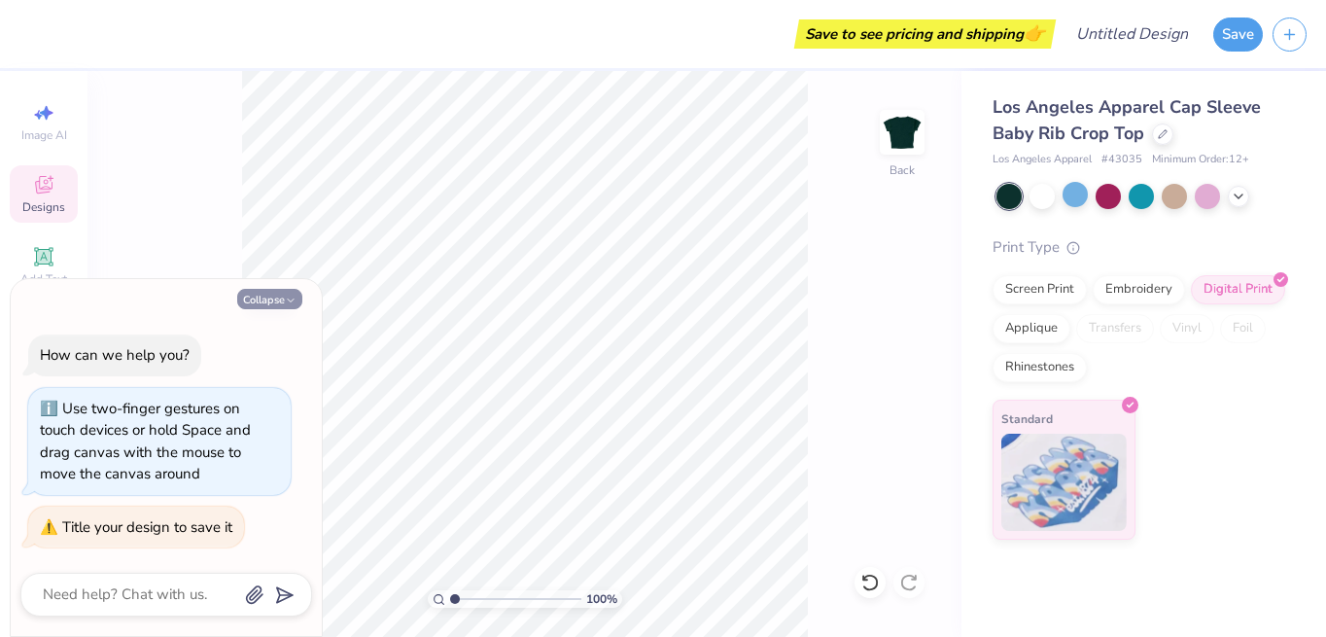
click at [269, 300] on button "Collapse" at bounding box center [269, 299] width 65 height 20
type textarea "x"
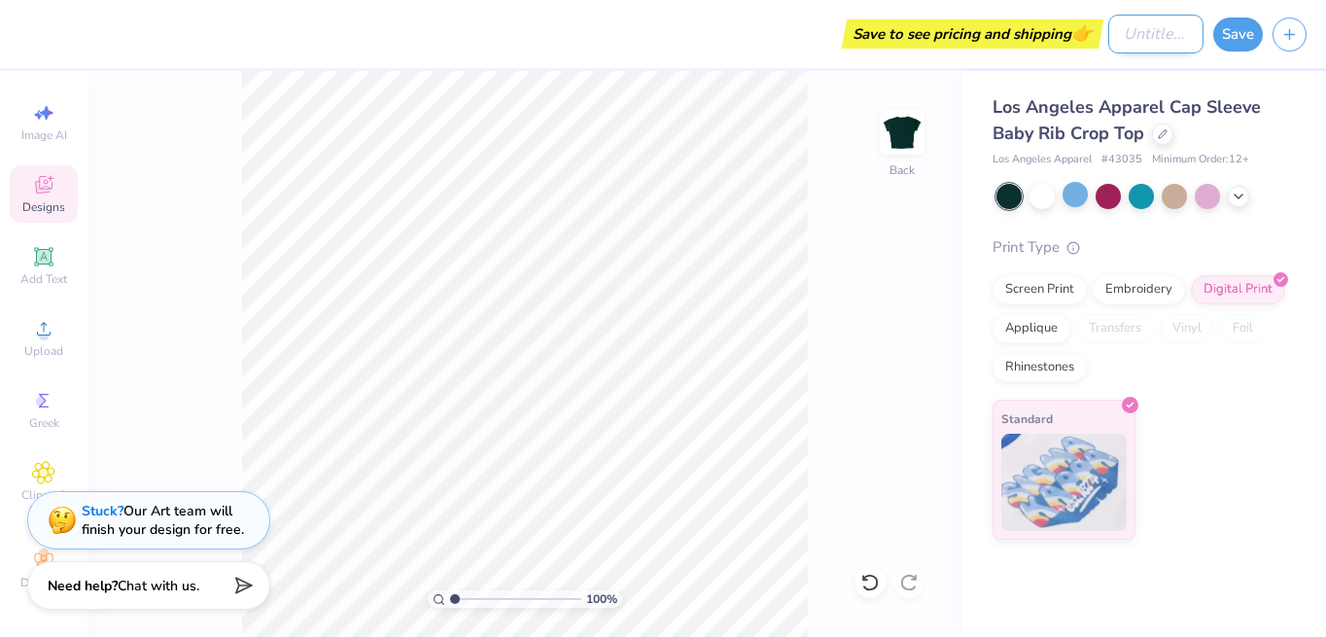
click at [1117, 24] on input "Design Title" at bounding box center [1156, 34] width 95 height 39
type input "blah 1"
click at [1236, 38] on button "Save" at bounding box center [1239, 32] width 50 height 34
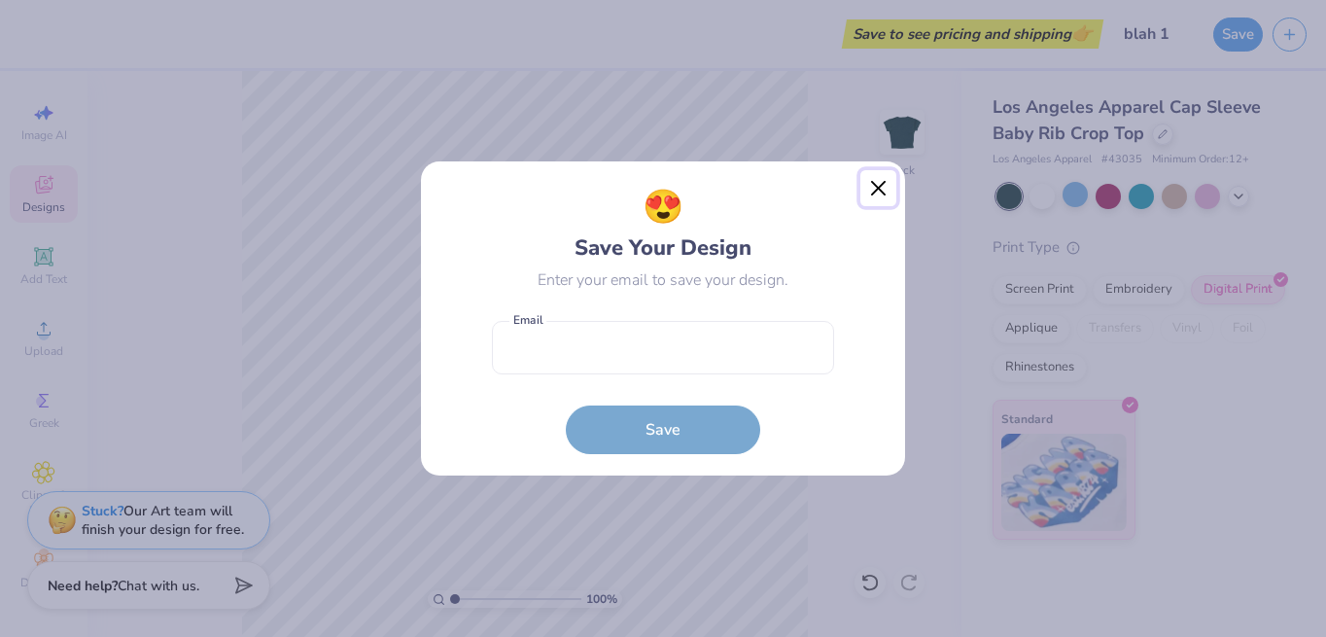
click at [882, 186] on button "Close" at bounding box center [879, 188] width 37 height 37
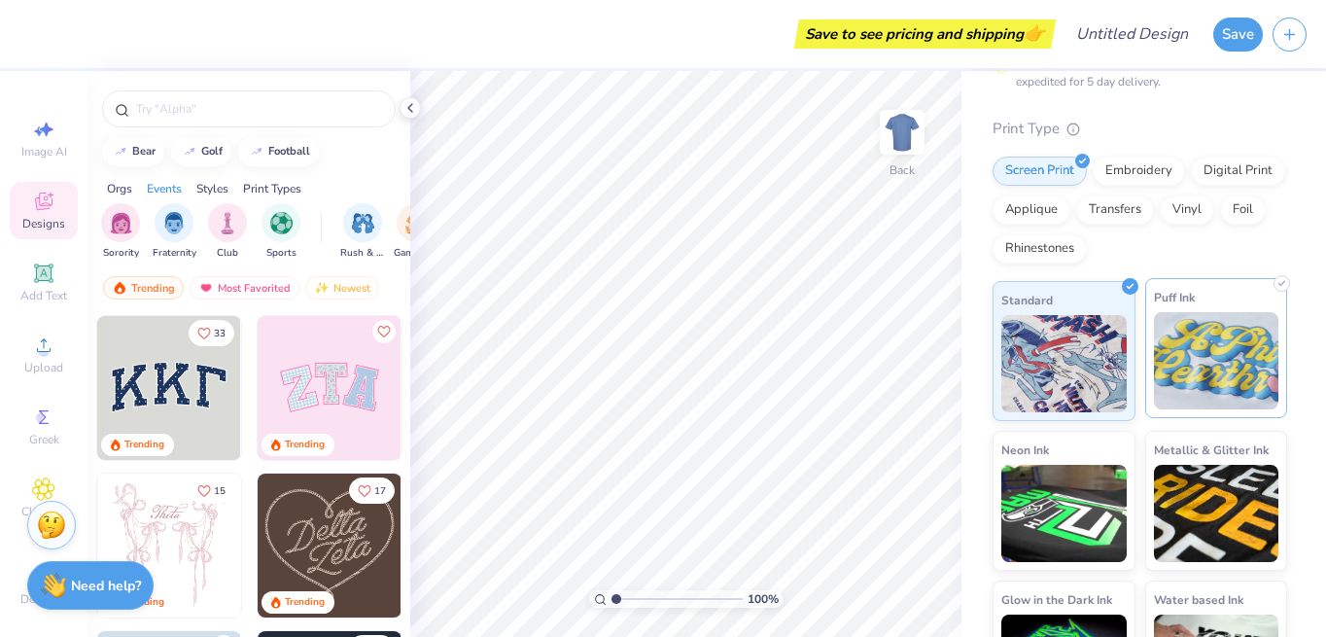
scroll to position [257, 0]
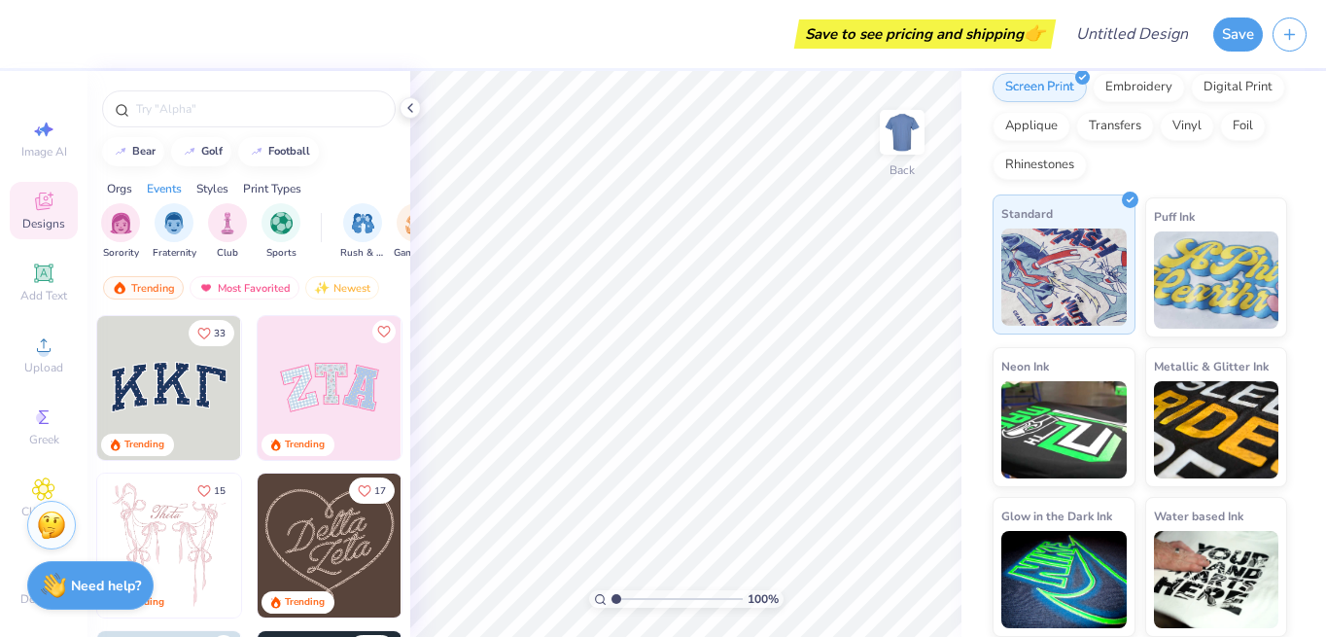
click at [1081, 269] on img at bounding box center [1064, 277] width 125 height 97
